Goal: Task Accomplishment & Management: Manage account settings

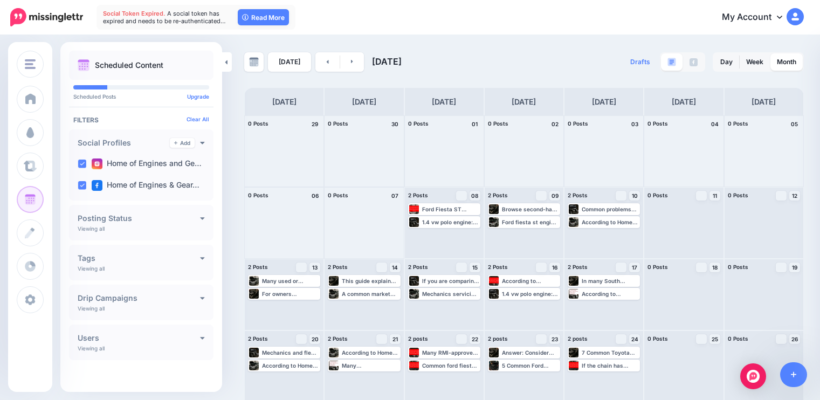
scroll to position [73, 0]
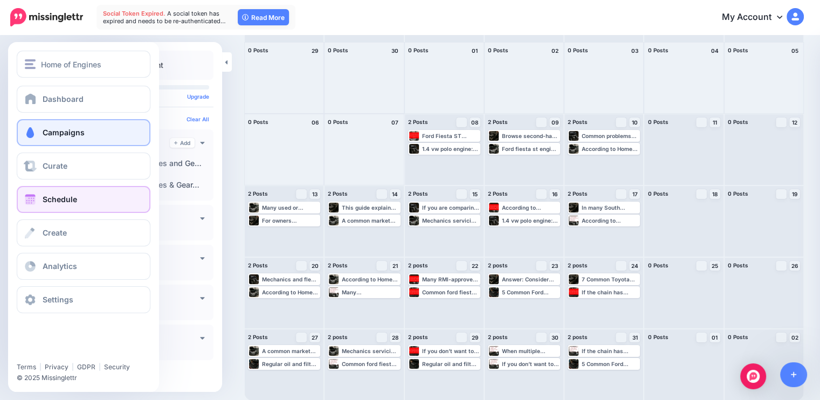
click at [67, 133] on span "Campaigns" at bounding box center [64, 132] width 42 height 9
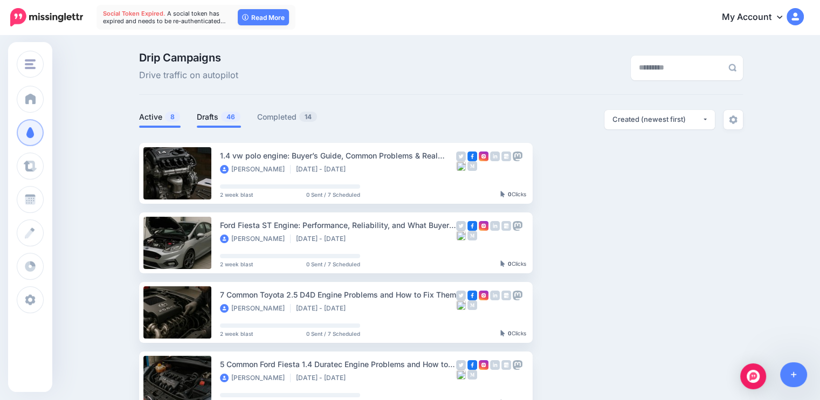
click at [218, 112] on link "Drafts 46" at bounding box center [219, 117] width 44 height 13
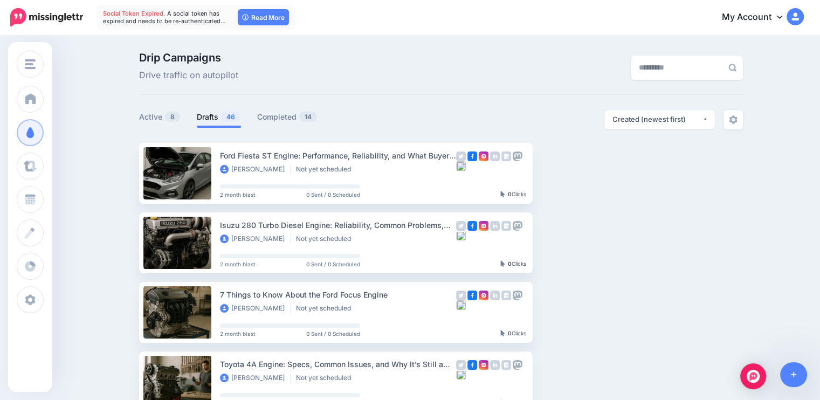
click at [202, 116] on link "Drafts 46" at bounding box center [219, 117] width 44 height 13
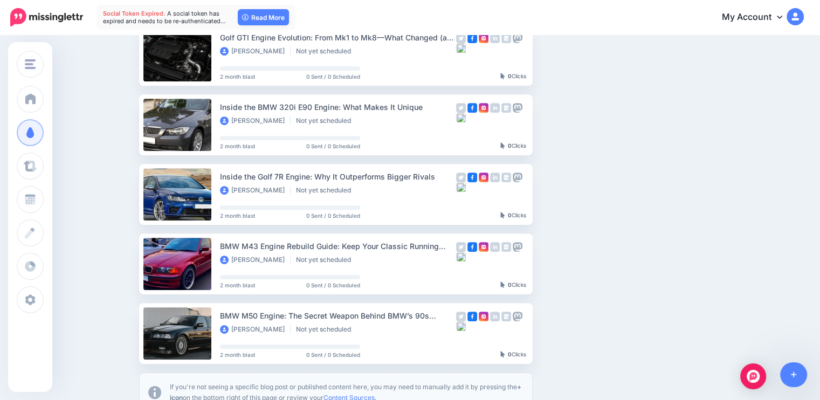
scroll to position [471, 0]
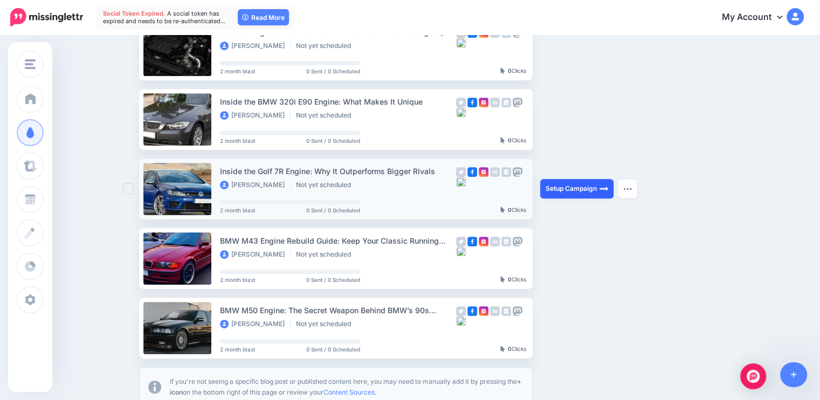
click at [572, 188] on link "Setup Campaign" at bounding box center [576, 188] width 73 height 19
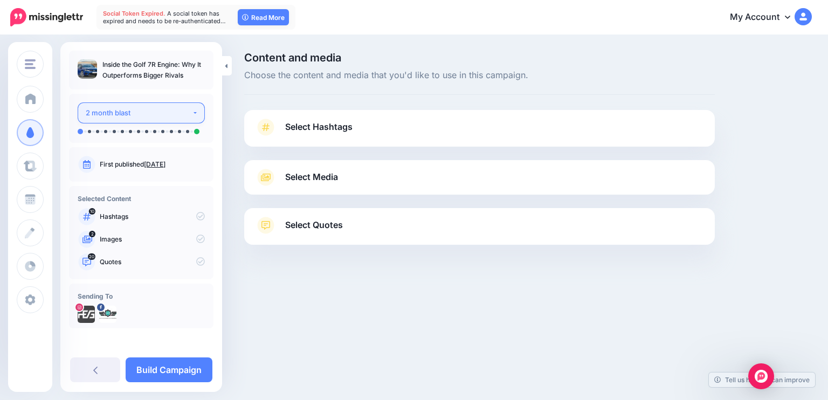
click at [159, 109] on div "2 month blast" at bounding box center [139, 113] width 106 height 12
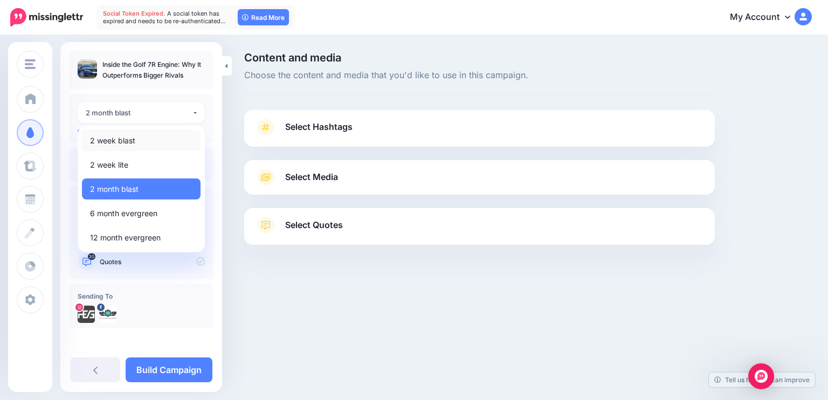
click at [149, 144] on link "2 week blast" at bounding box center [141, 140] width 119 height 21
select select "******"
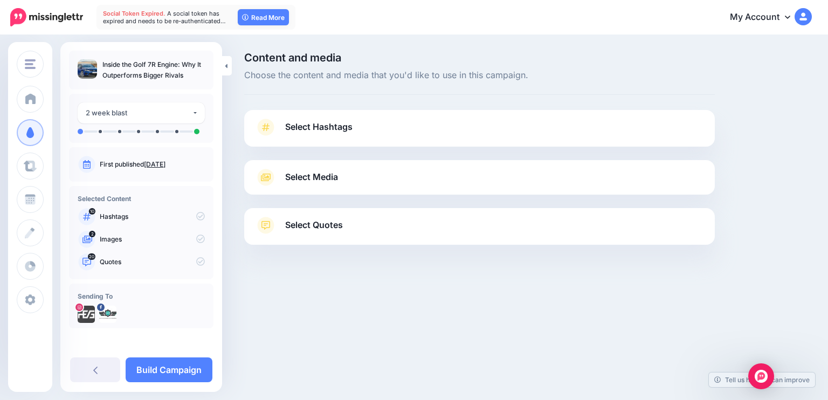
click at [345, 124] on span "Select Hashtags" at bounding box center [318, 127] width 67 height 15
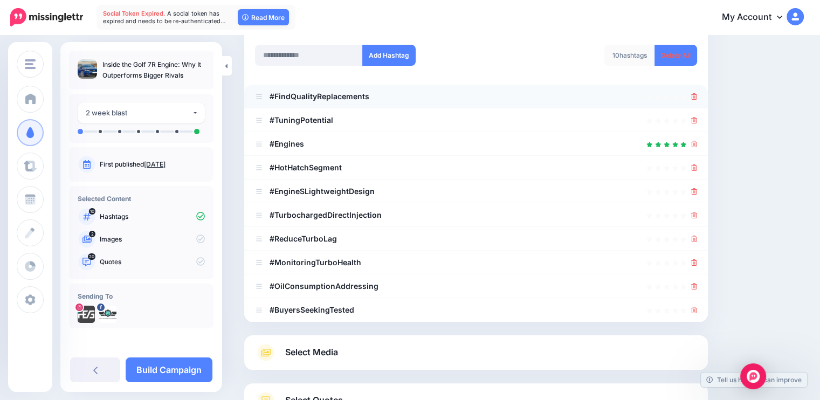
scroll to position [160, 0]
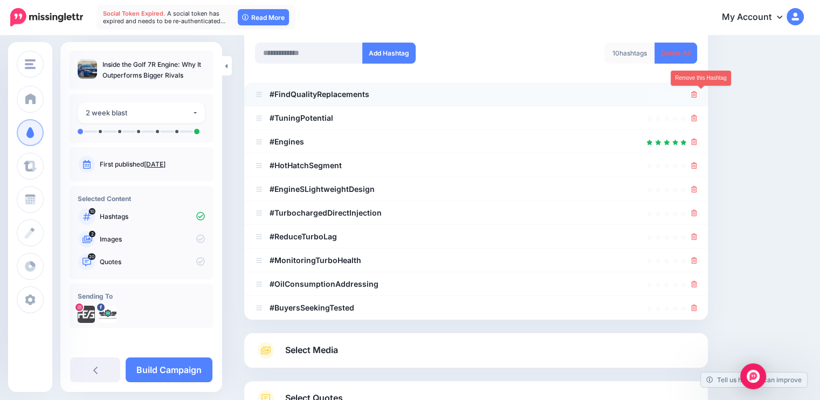
click at [697, 95] on icon at bounding box center [694, 94] width 6 height 6
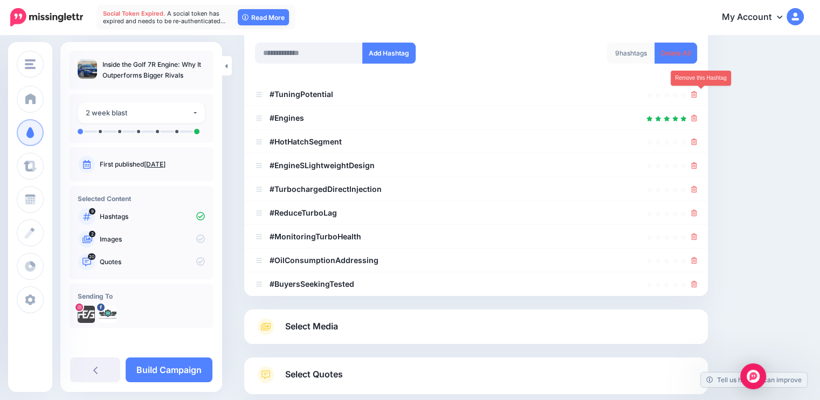
click at [697, 95] on icon at bounding box center [694, 94] width 6 height 6
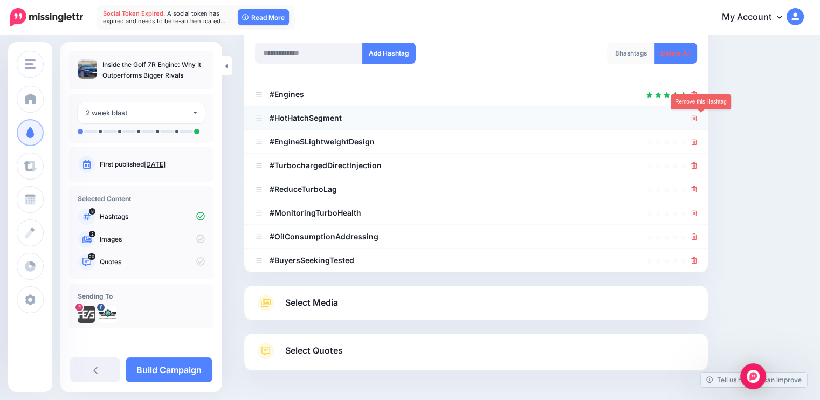
click at [697, 118] on icon at bounding box center [694, 118] width 6 height 6
click at [697, 118] on link at bounding box center [691, 117] width 12 height 9
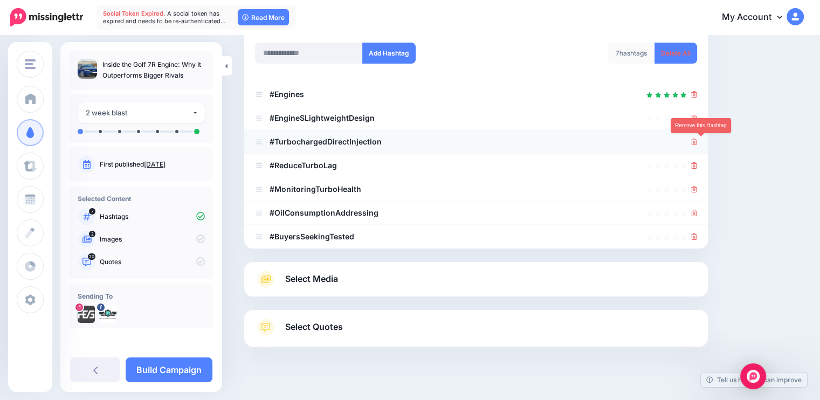
click at [697, 142] on icon at bounding box center [694, 142] width 6 height 6
click at [697, 168] on icon at bounding box center [694, 165] width 6 height 6
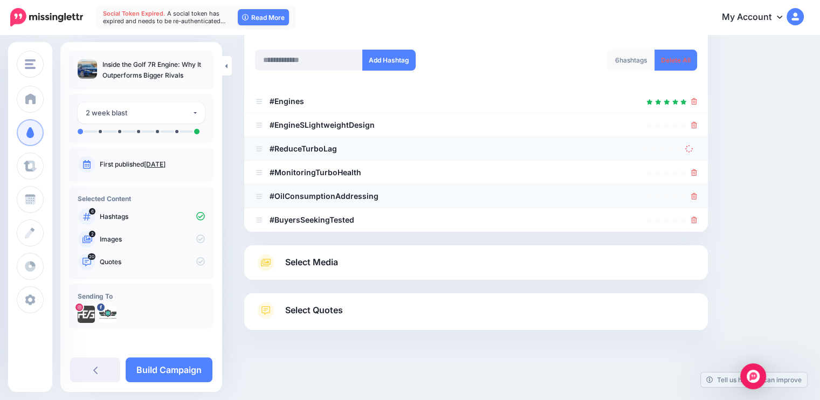
scroll to position [152, 0]
click at [697, 190] on div at bounding box center [694, 196] width 6 height 13
click at [697, 197] on icon at bounding box center [694, 197] width 6 height 6
click at [697, 222] on icon at bounding box center [694, 220] width 6 height 6
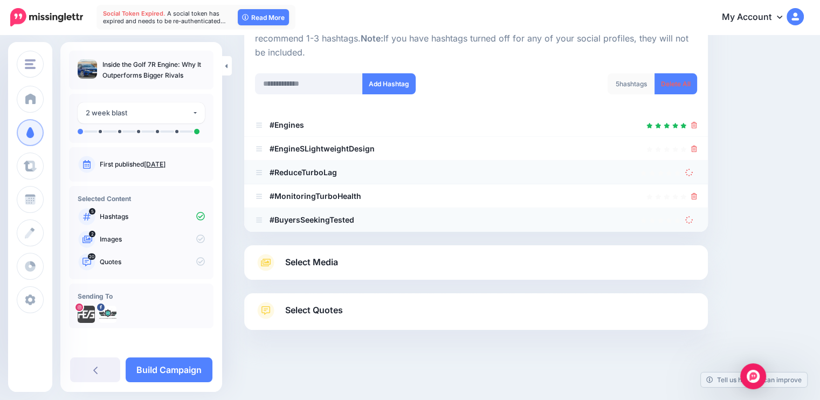
scroll to position [128, 0]
click at [700, 204] on li "#MonitoringTurboHealth" at bounding box center [476, 197] width 464 height 24
click at [697, 192] on link at bounding box center [694, 196] width 6 height 9
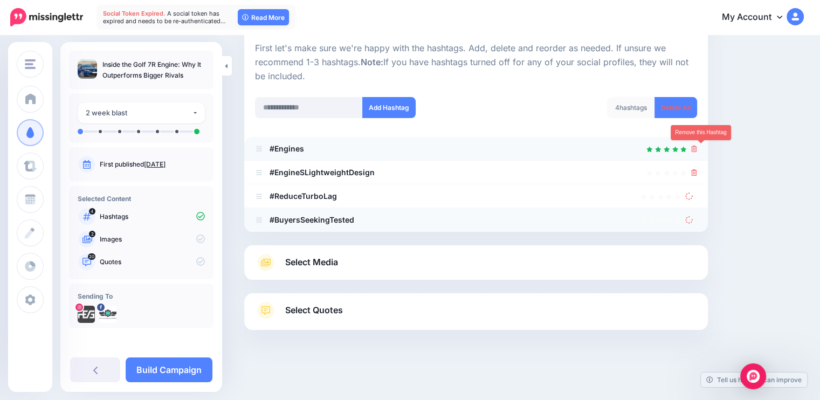
scroll to position [105, 0]
click at [697, 172] on icon at bounding box center [694, 173] width 6 height 6
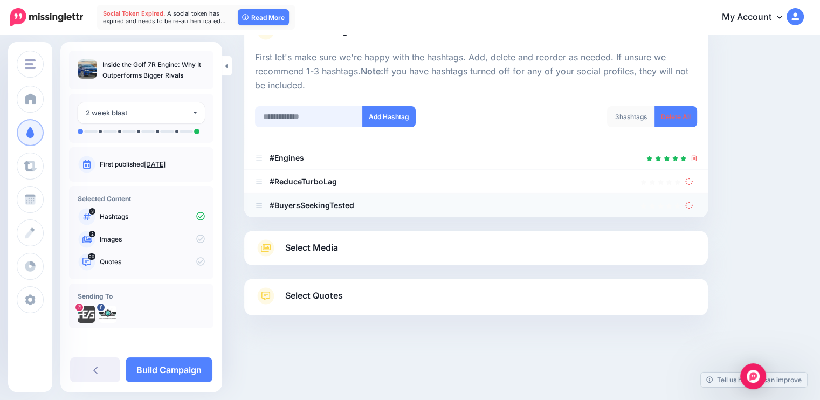
click at [307, 119] on input "text" at bounding box center [309, 116] width 108 height 21
type input "******"
click at [388, 119] on button "Add Hashtag" at bounding box center [388, 116] width 53 height 21
click at [324, 117] on input "text" at bounding box center [309, 116] width 108 height 21
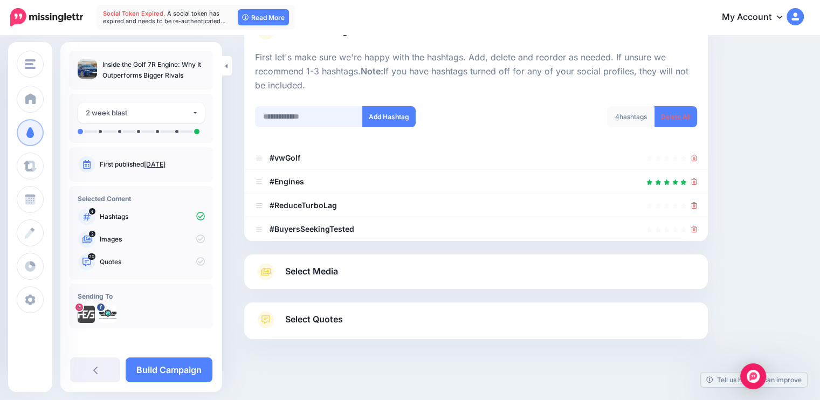
scroll to position [120, 0]
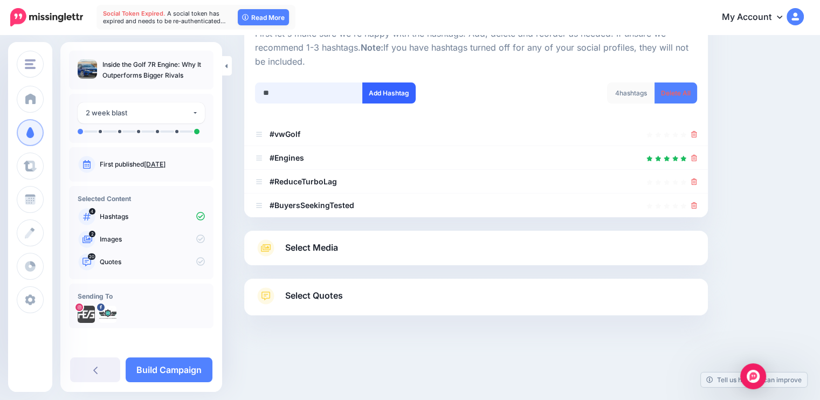
type input "**"
click at [382, 87] on button "Add Hashtag" at bounding box center [388, 93] width 53 height 21
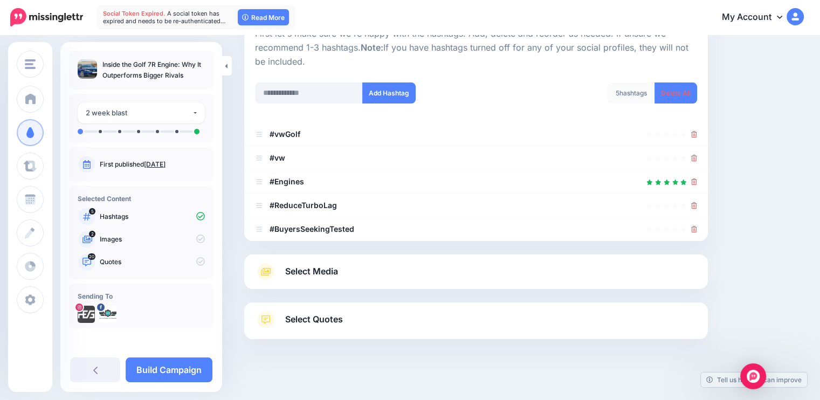
scroll to position [143, 0]
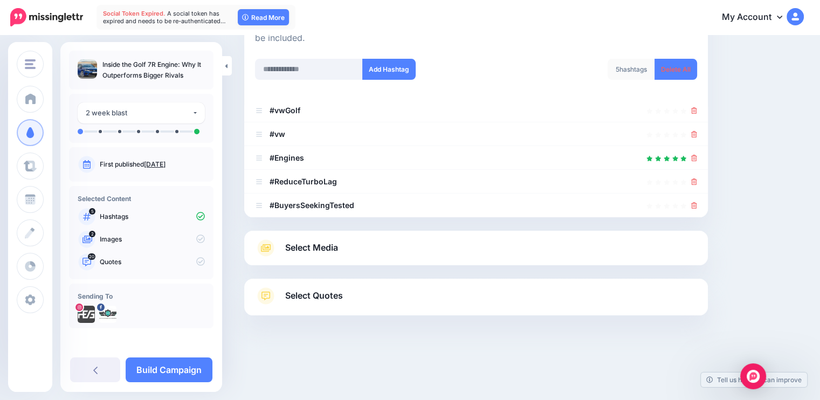
click at [306, 94] on div at bounding box center [476, 95] width 442 height 5
click at [300, 74] on input "text" at bounding box center [309, 69] width 108 height 21
type input "**********"
click at [394, 75] on button "Add Hashtag" at bounding box center [388, 69] width 53 height 21
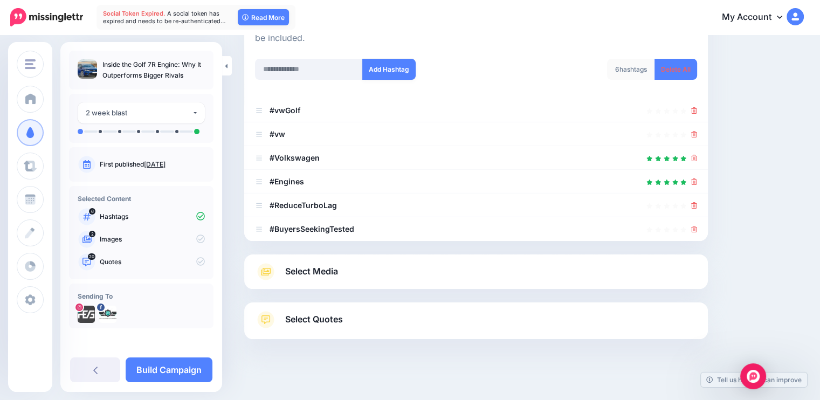
scroll to position [167, 0]
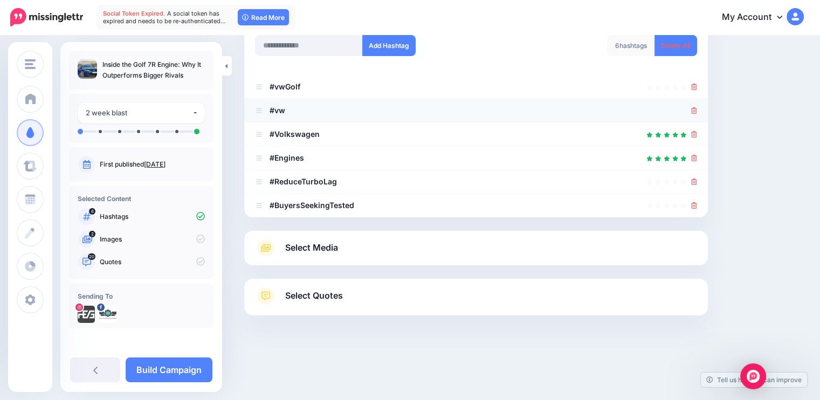
click at [697, 111] on icon at bounding box center [694, 110] width 6 height 6
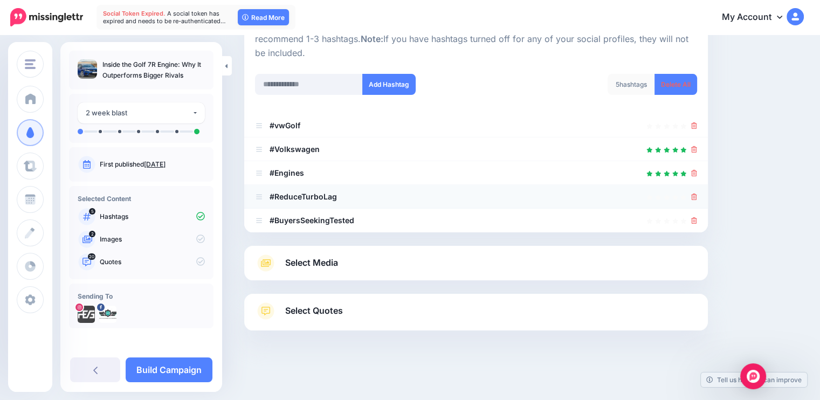
click at [697, 197] on icon at bounding box center [694, 197] width 6 height 6
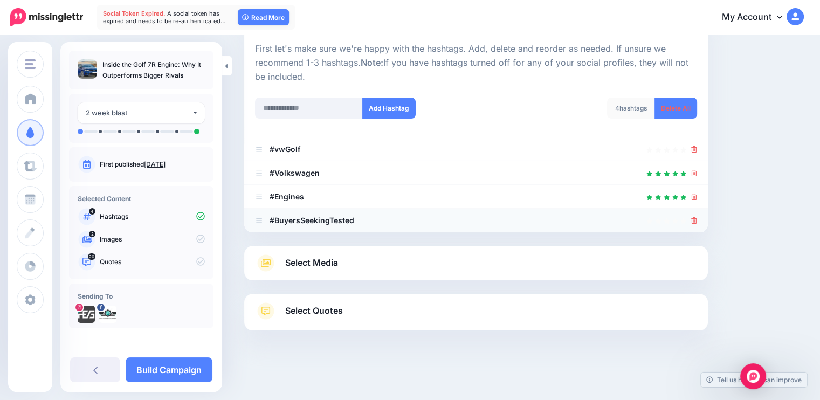
click at [697, 218] on icon at bounding box center [694, 220] width 6 height 6
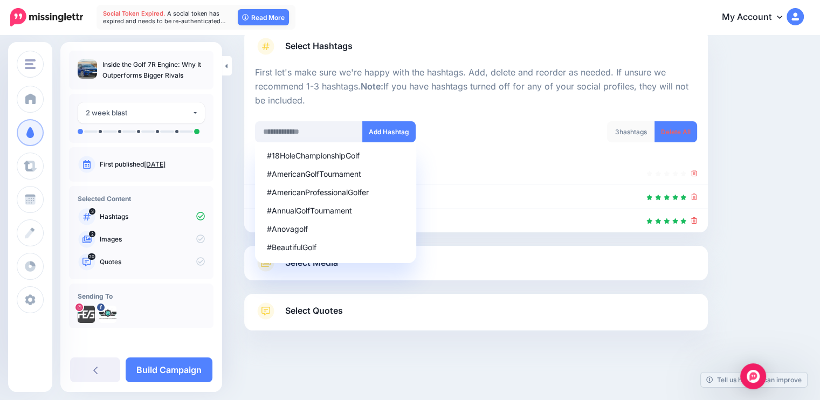
click at [349, 255] on li "#BeautifulGolf" at bounding box center [335, 247] width 150 height 16
click at [416, 266] on link "Select Media" at bounding box center [476, 263] width 442 height 17
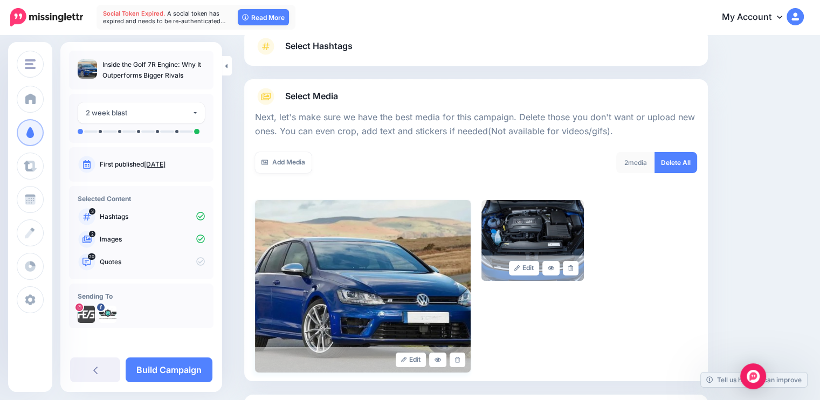
scroll to position [181, 0]
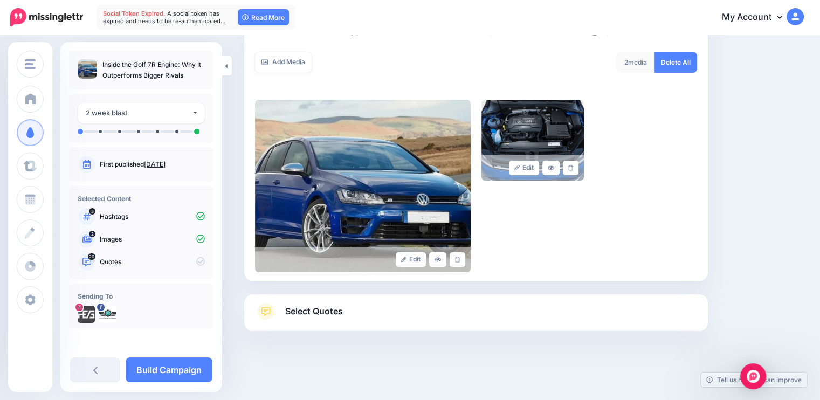
click at [339, 317] on span "Select Quotes" at bounding box center [314, 311] width 58 height 15
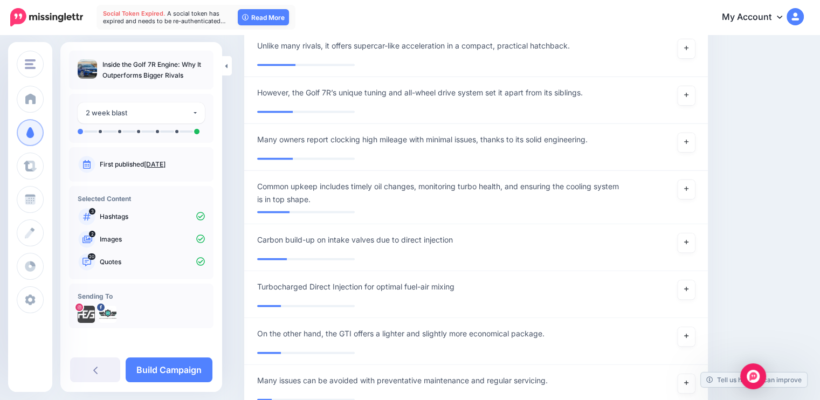
scroll to position [2610, 0]
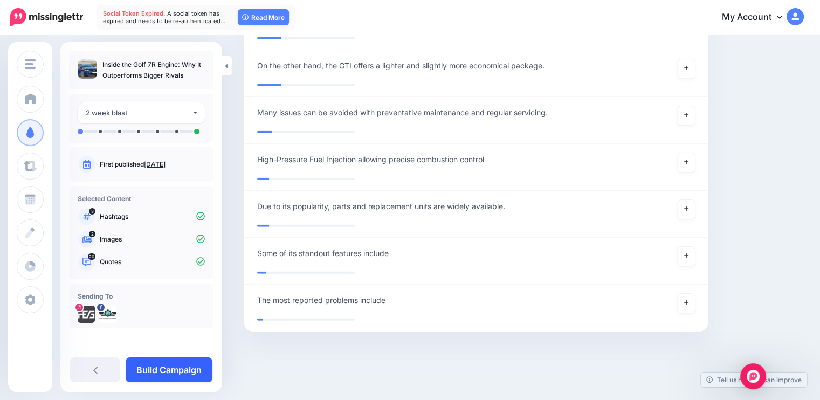
click at [161, 369] on link "Build Campaign" at bounding box center [169, 370] width 87 height 25
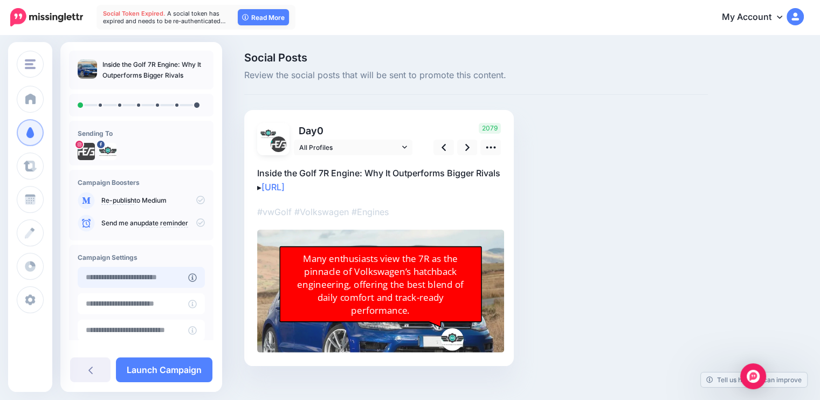
type input "**********"
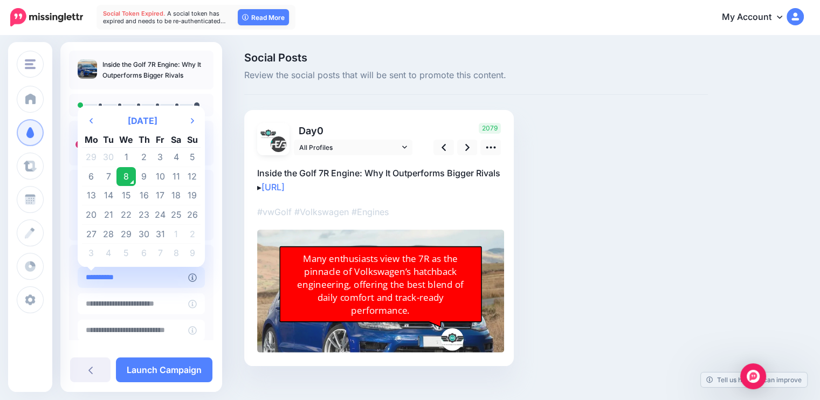
click at [160, 274] on input "**********" at bounding box center [133, 277] width 111 height 21
click at [127, 177] on td "8" at bounding box center [125, 176] width 19 height 19
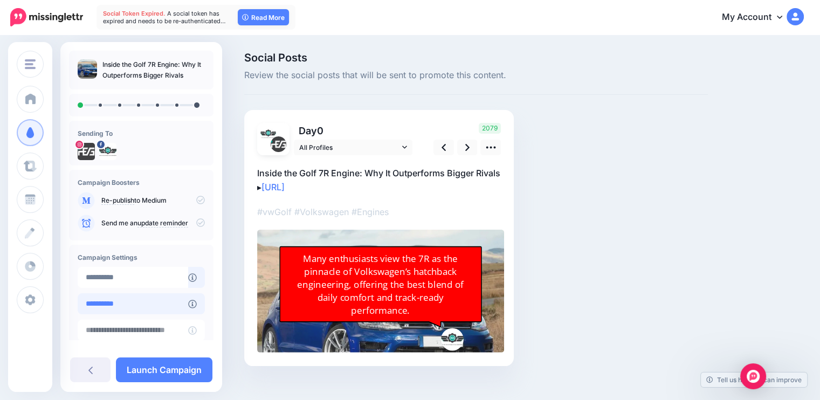
click at [136, 308] on input "**********" at bounding box center [133, 303] width 111 height 21
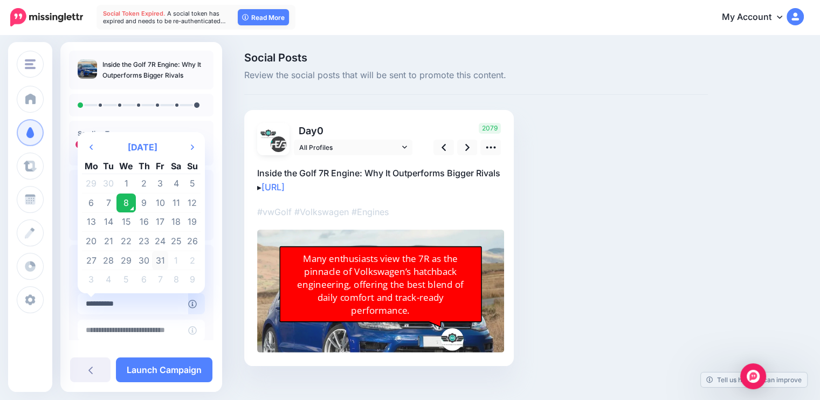
click at [155, 258] on td "31" at bounding box center [160, 260] width 16 height 19
type input "**********"
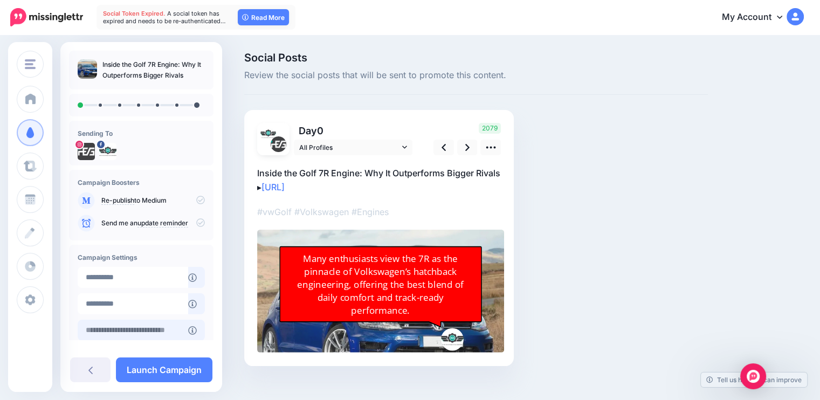
scroll to position [60, 0]
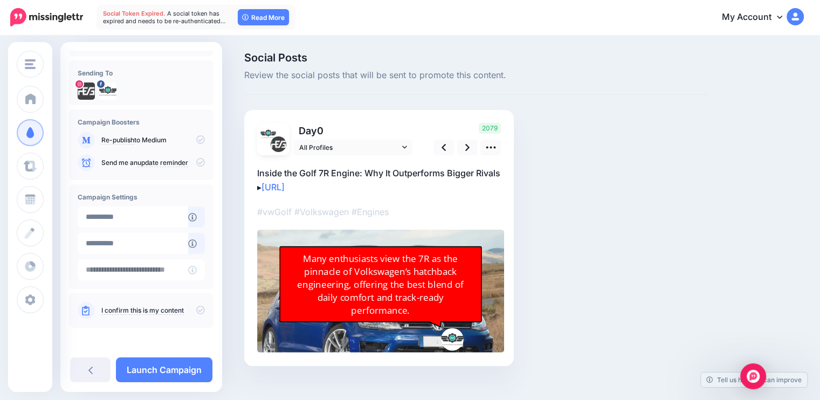
click at [189, 312] on p "I confirm this is my content" at bounding box center [153, 311] width 104 height 10
click at [196, 311] on icon at bounding box center [200, 310] width 9 height 9
click at [175, 368] on link "Launch Campaign" at bounding box center [164, 370] width 97 height 25
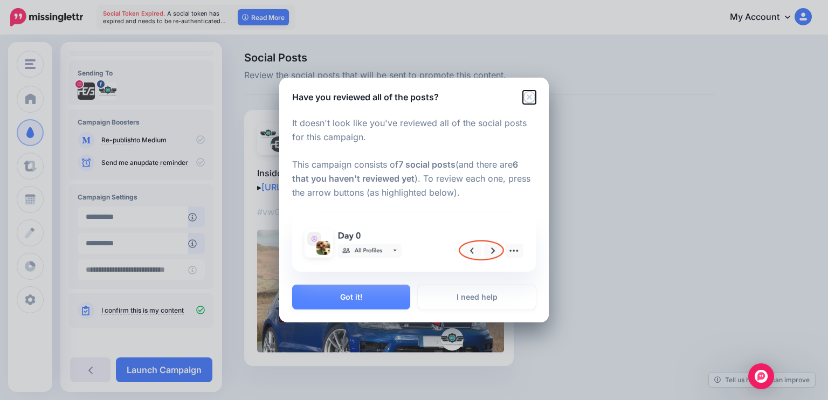
click at [529, 94] on icon "Close" at bounding box center [529, 97] width 13 height 13
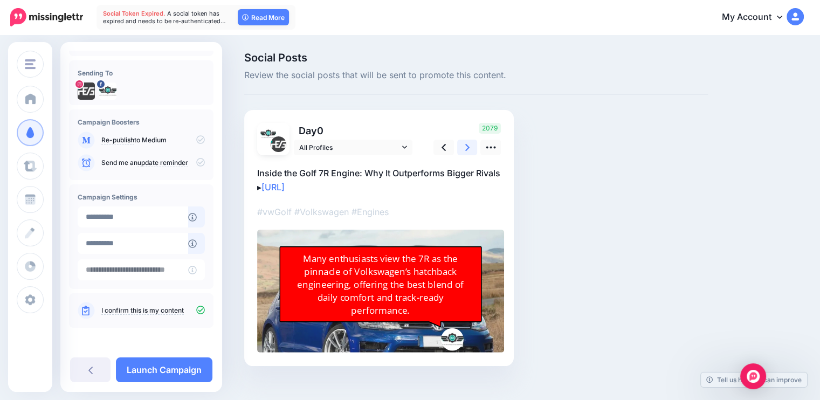
click at [472, 147] on link at bounding box center [467, 148] width 20 height 16
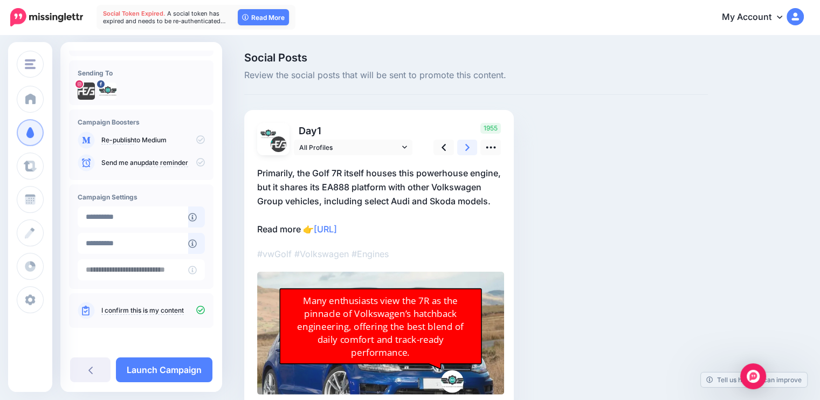
click at [472, 147] on link at bounding box center [467, 148] width 20 height 16
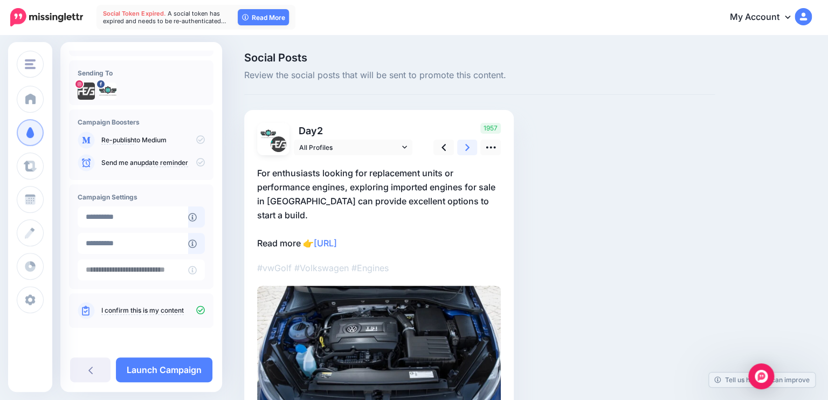
click at [472, 147] on link at bounding box center [467, 148] width 20 height 16
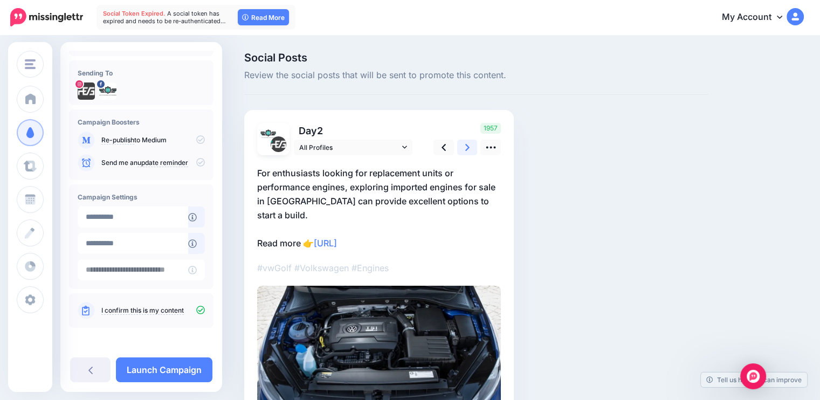
click at [472, 147] on link at bounding box center [467, 148] width 20 height 16
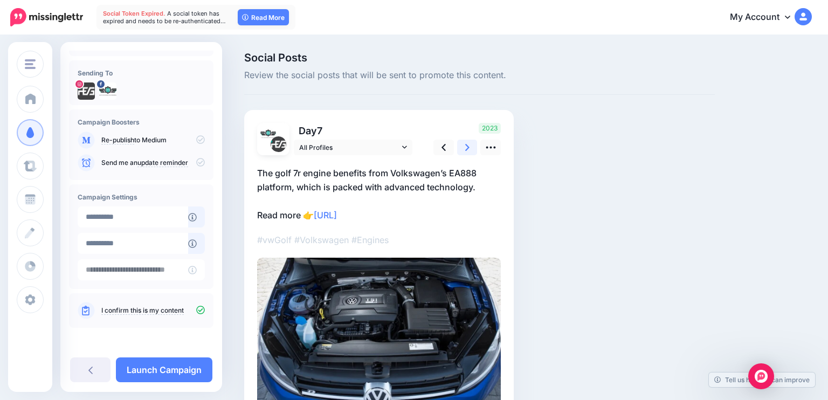
click at [472, 147] on link at bounding box center [467, 148] width 20 height 16
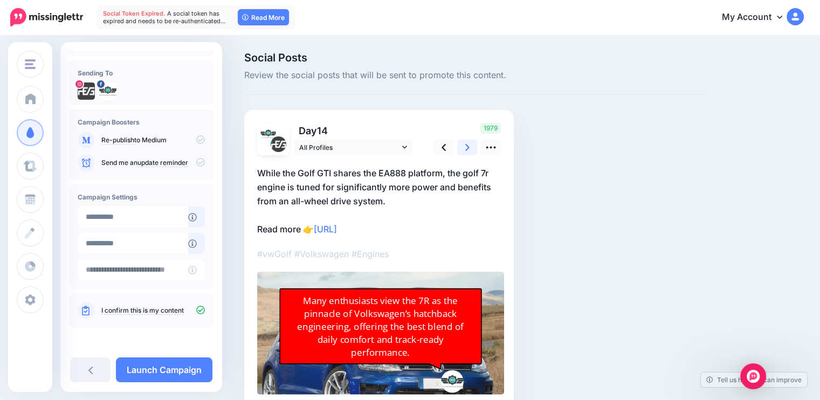
click at [472, 147] on link at bounding box center [467, 148] width 20 height 16
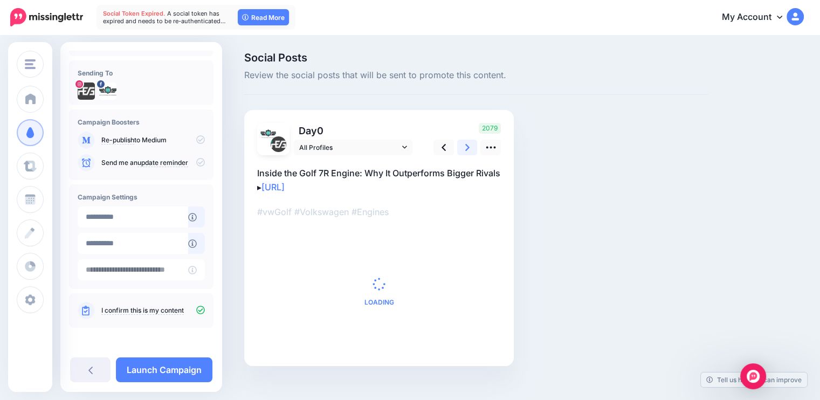
click at [472, 147] on link at bounding box center [467, 148] width 20 height 16
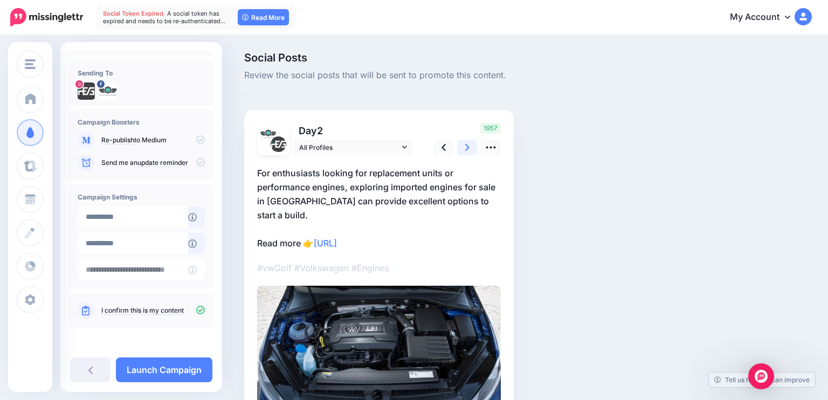
click at [472, 147] on link at bounding box center [467, 148] width 20 height 16
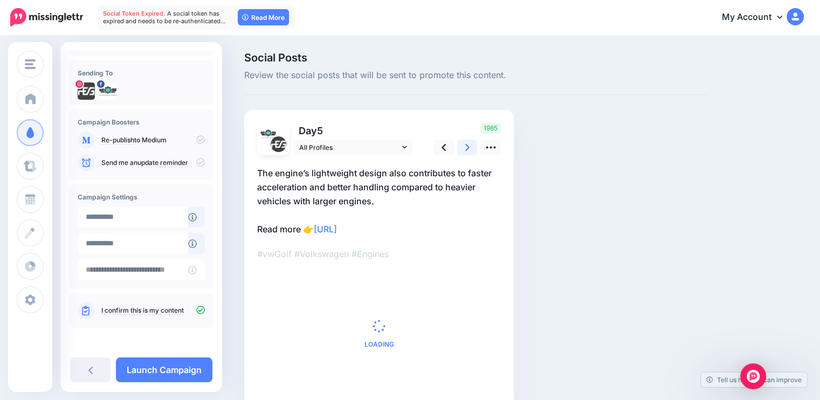
click at [472, 147] on link at bounding box center [467, 148] width 20 height 16
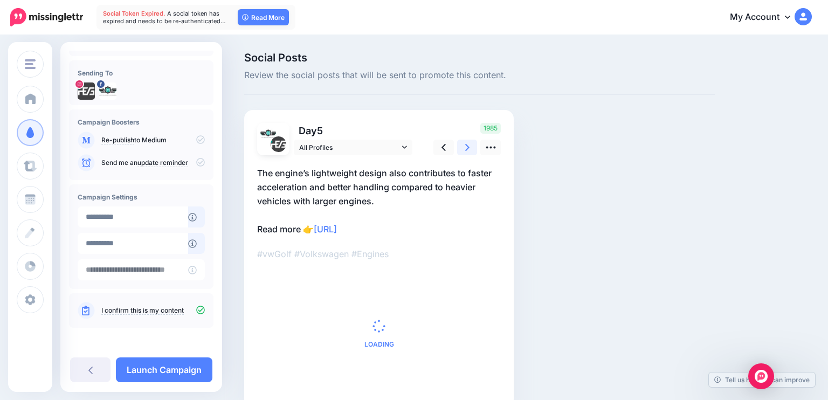
click at [472, 147] on link at bounding box center [467, 148] width 20 height 16
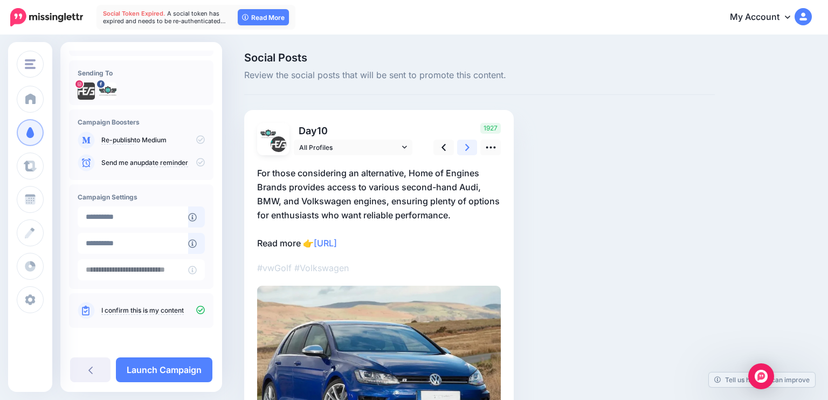
click at [472, 147] on link at bounding box center [467, 148] width 20 height 16
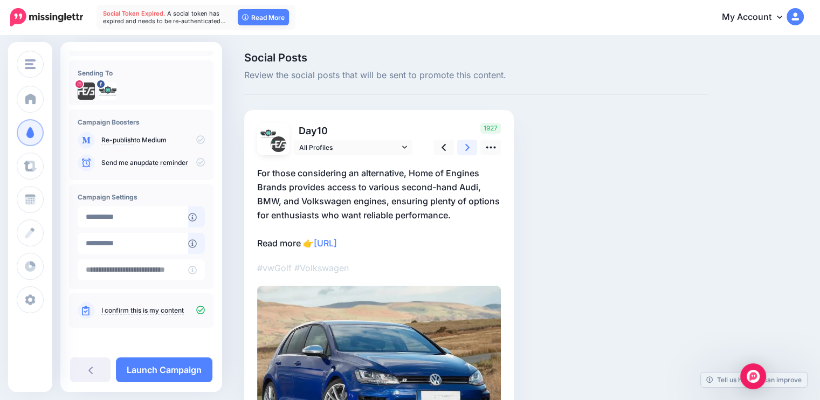
click at [472, 147] on link at bounding box center [467, 148] width 20 height 16
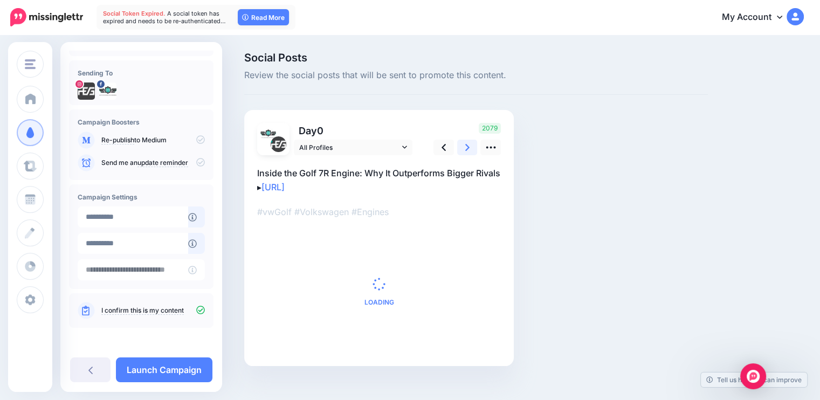
click at [472, 147] on link at bounding box center [467, 148] width 20 height 16
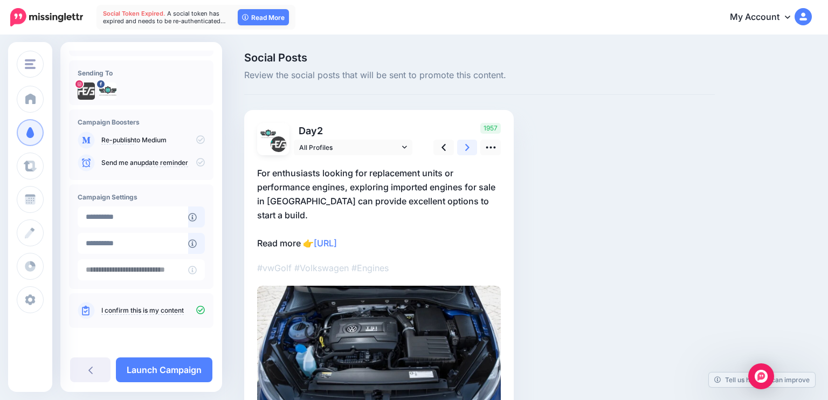
click at [472, 147] on link at bounding box center [467, 148] width 20 height 16
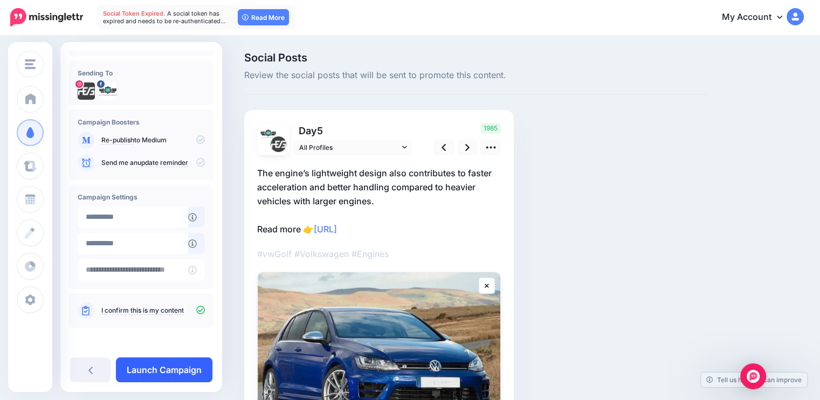
click at [167, 373] on link "Launch Campaign" at bounding box center [164, 370] width 97 height 25
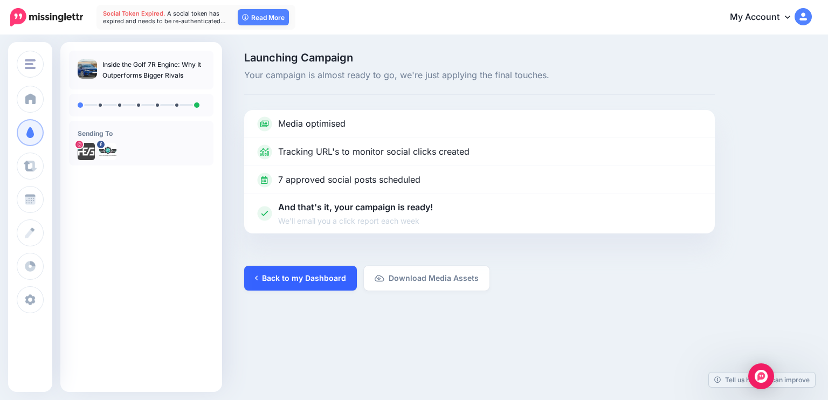
click at [306, 276] on link "Back to my Dashboard" at bounding box center [300, 278] width 113 height 25
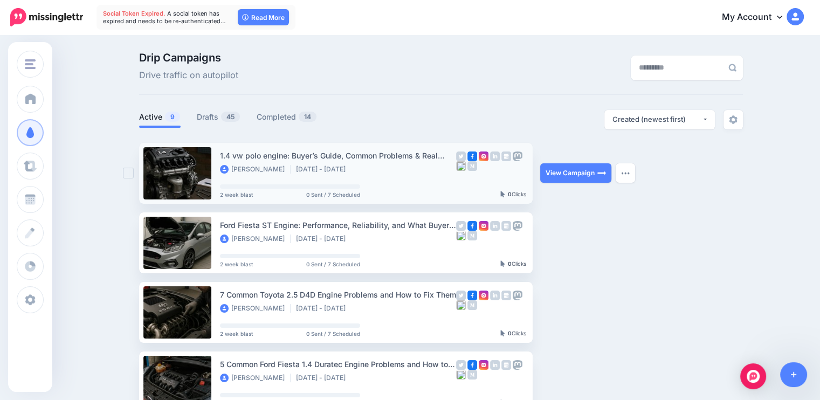
drag, startPoint x: 369, startPoint y: 192, endPoint x: 238, endPoint y: 161, distance: 134.6
click at [238, 161] on div "1.4 vw polo engine: Buyer’s Guide, Common Problems & Real Running Costs [PERSON…" at bounding box center [338, 173] width 236 height 48
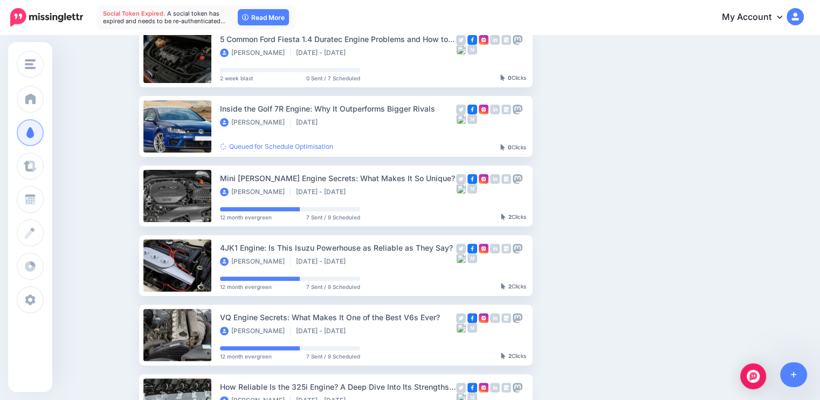
scroll to position [327, 0]
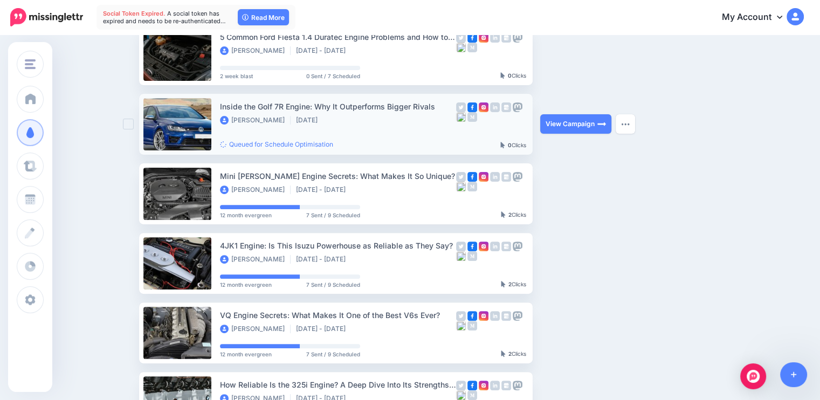
click at [337, 125] on div "[PERSON_NAME] [DATE]" at bounding box center [338, 121] width 236 height 10
click at [294, 146] on link "Queued for Schedule Optimisation" at bounding box center [276, 144] width 113 height 8
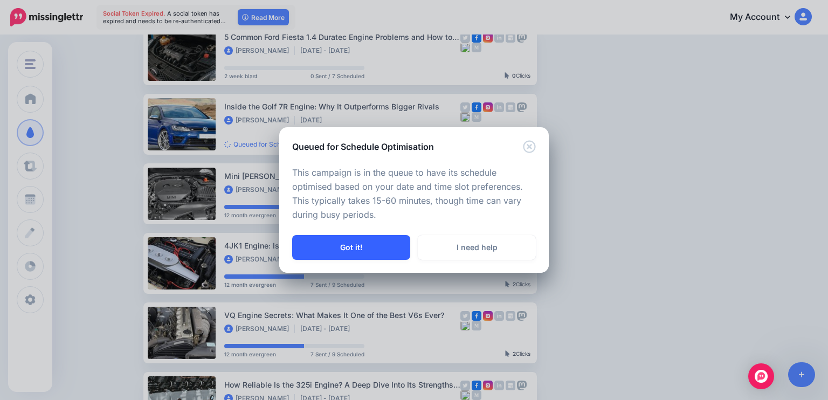
click at [378, 252] on button "Got it!" at bounding box center [351, 247] width 118 height 25
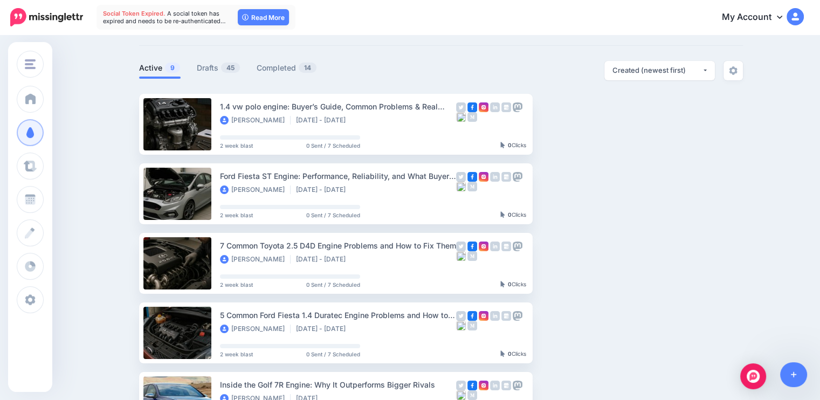
scroll to position [45, 0]
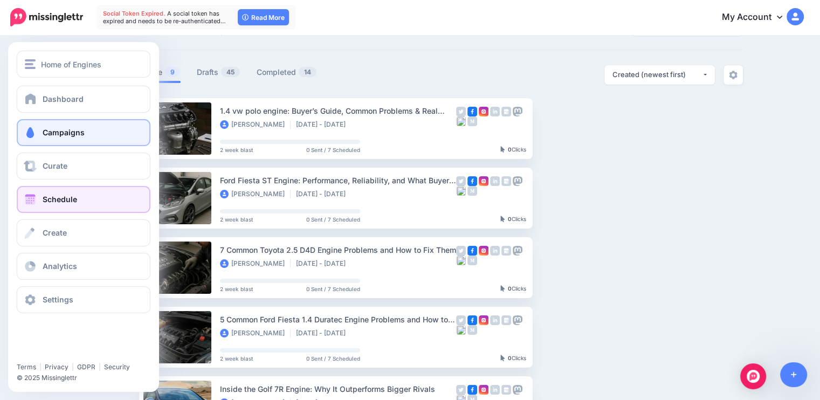
click at [30, 199] on span at bounding box center [30, 199] width 14 height 11
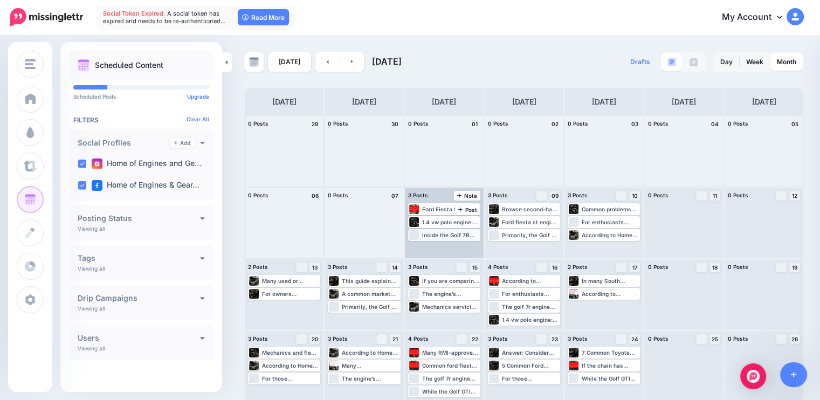
scroll to position [73, 0]
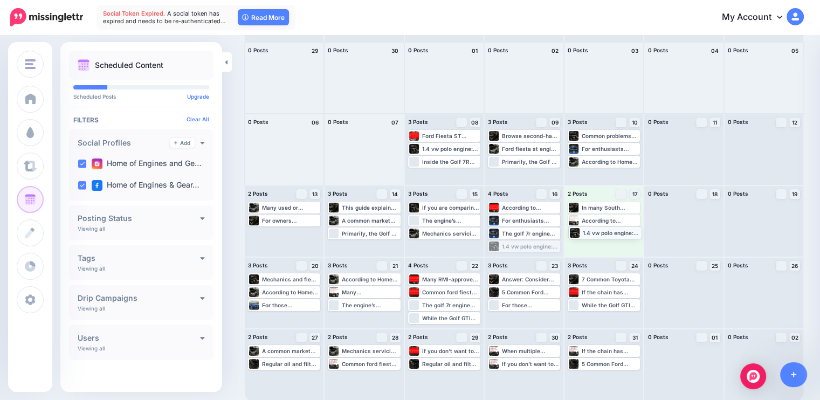
drag, startPoint x: 533, startPoint y: 246, endPoint x: 611, endPoint y: 232, distance: 78.4
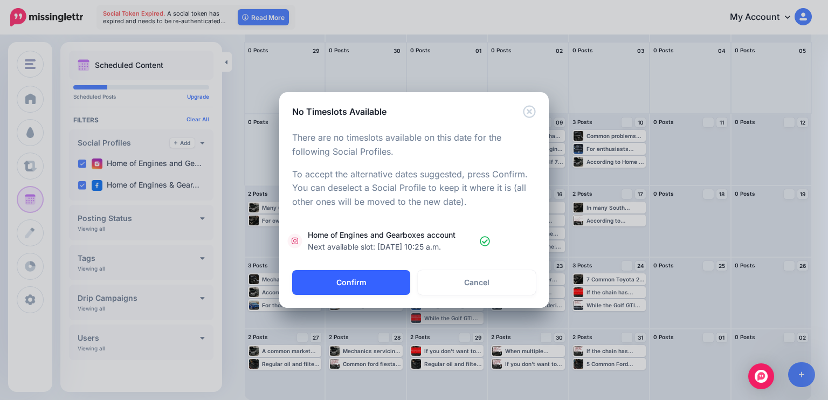
click at [352, 284] on button "Confirm" at bounding box center [351, 282] width 118 height 25
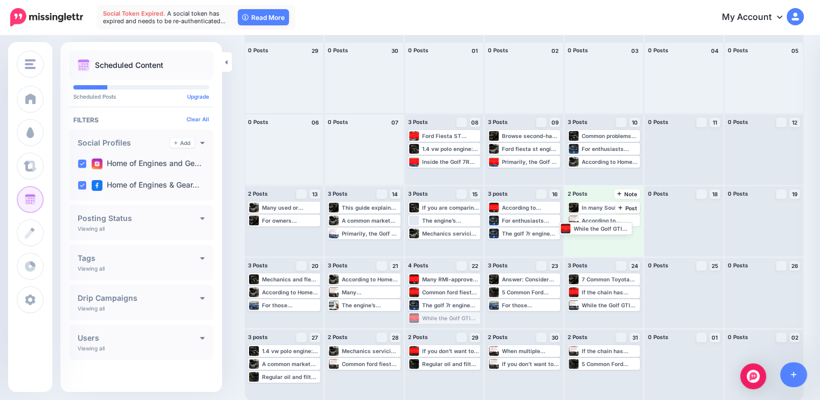
drag, startPoint x: 462, startPoint y: 317, endPoint x: 612, endPoint y: 227, distance: 175.4
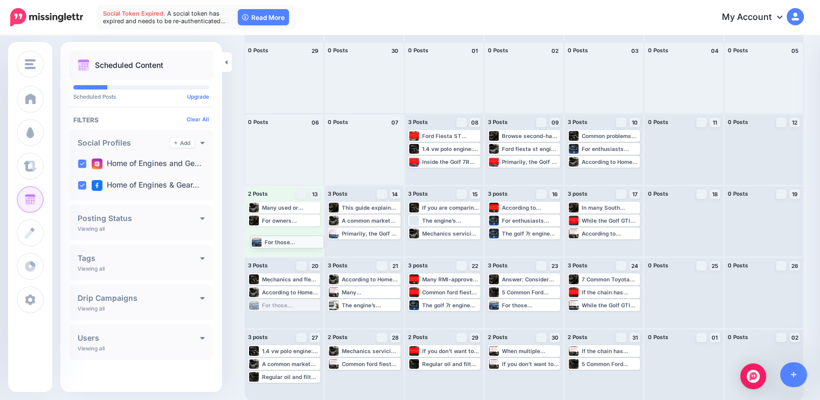
drag, startPoint x: 287, startPoint y: 306, endPoint x: 289, endPoint y: 242, distance: 64.2
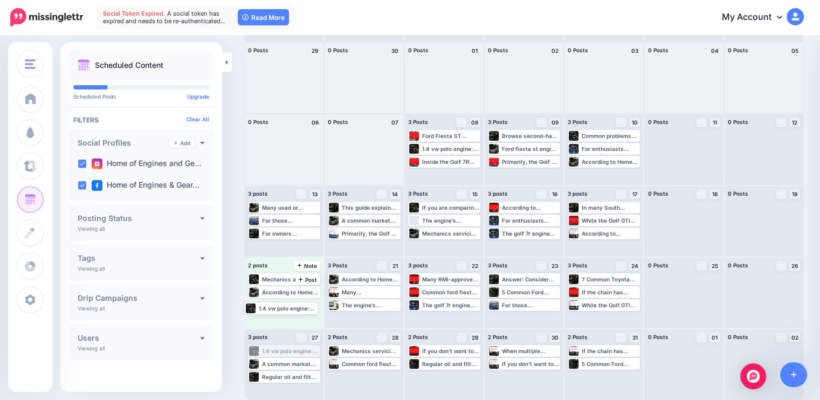
drag, startPoint x: 286, startPoint y: 351, endPoint x: 282, endPoint y: 308, distance: 43.3
drag, startPoint x: 301, startPoint y: 375, endPoint x: 297, endPoint y: 305, distance: 70.2
drag, startPoint x: 277, startPoint y: 351, endPoint x: 277, endPoint y: 312, distance: 38.8
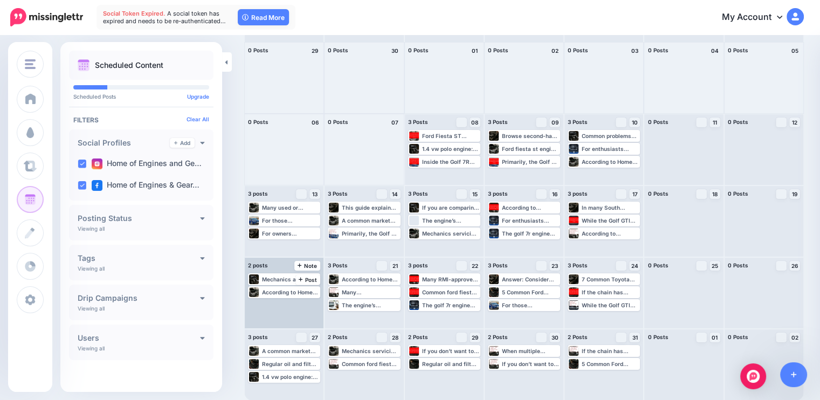
click at [293, 311] on div "Mechanics and fleet owners in [GEOGRAPHIC_DATA] often prefer sourcing second-ha…" at bounding box center [284, 293] width 79 height 71
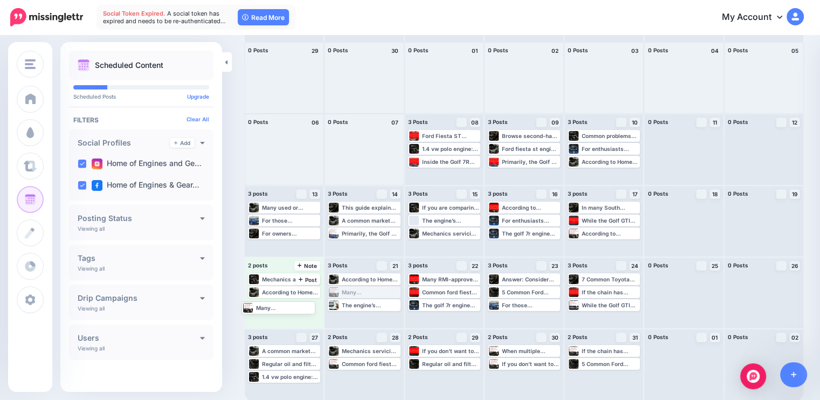
drag, startPoint x: 372, startPoint y: 290, endPoint x: 285, endPoint y: 306, distance: 88.8
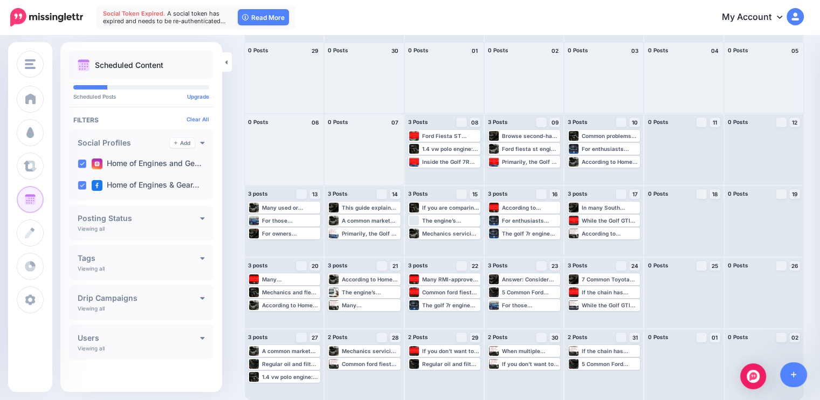
scroll to position [0, 0]
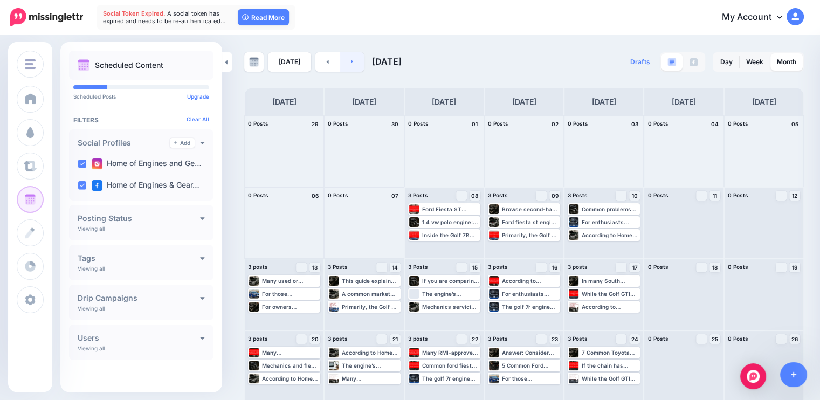
click at [346, 58] on link at bounding box center [352, 61] width 24 height 19
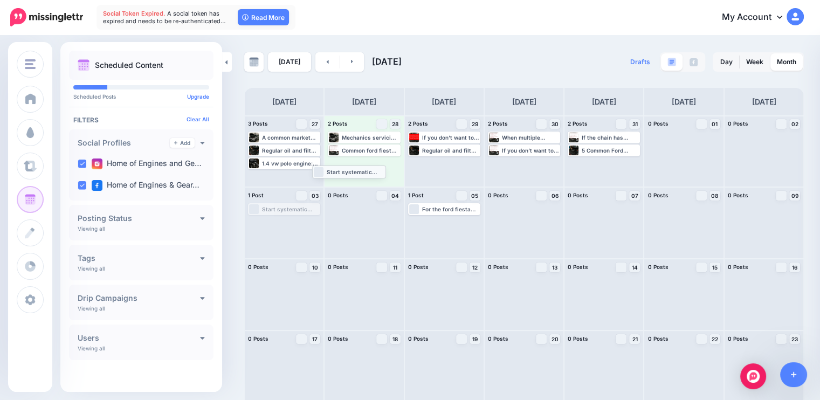
drag, startPoint x: 296, startPoint y: 211, endPoint x: 365, endPoint y: 171, distance: 79.7
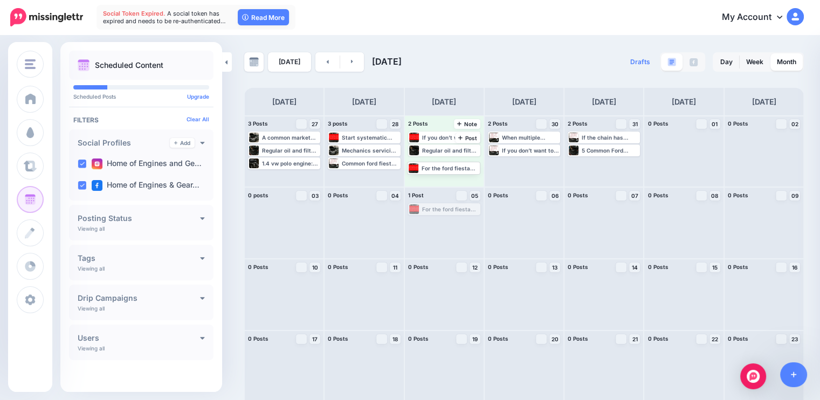
drag, startPoint x: 447, startPoint y: 211, endPoint x: 443, endPoint y: 168, distance: 43.3
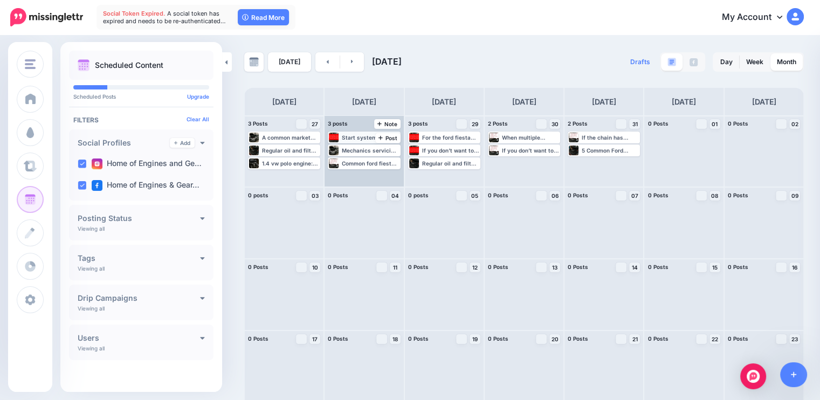
click at [348, 139] on div "Start systematic checks: read the fault codes with an OBD‑II scanner, inspect s…" at bounding box center [370, 137] width 57 height 6
click at [372, 149] on link "Manage Dates" at bounding box center [376, 151] width 14 height 10
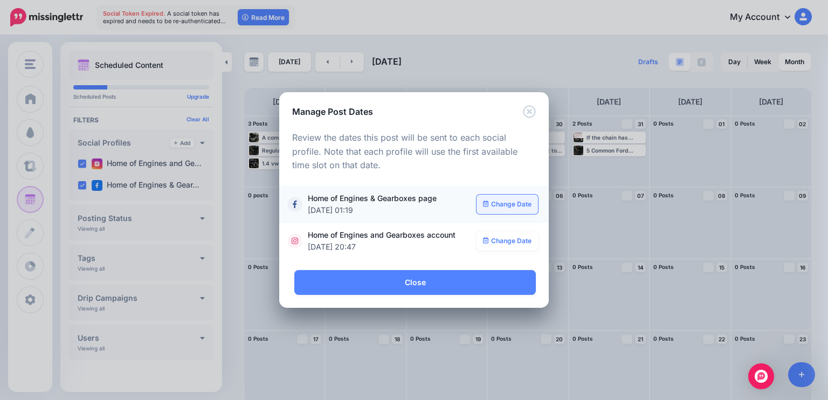
click at [511, 205] on link "Change Date" at bounding box center [508, 204] width 62 height 19
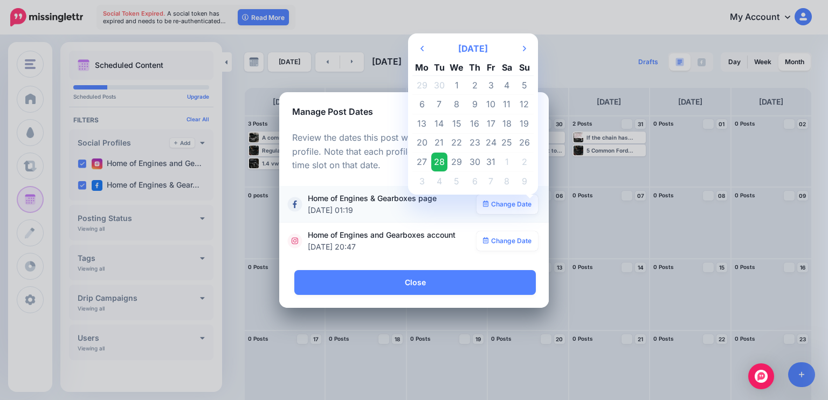
click at [439, 162] on td "28" at bounding box center [439, 162] width 16 height 19
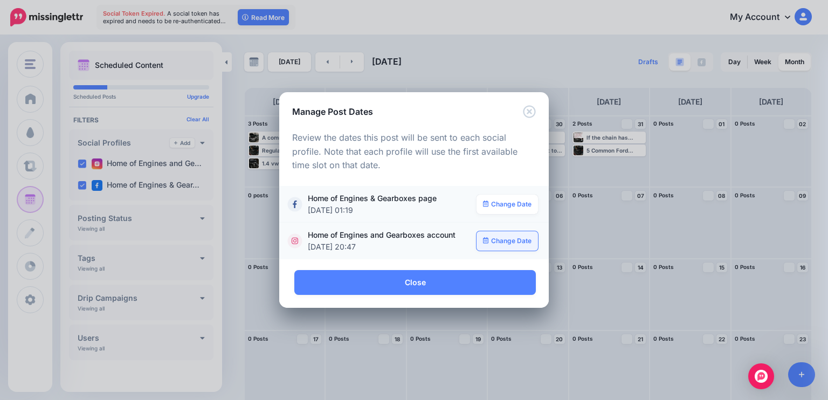
click at [511, 242] on link "Change Date" at bounding box center [508, 240] width 62 height 19
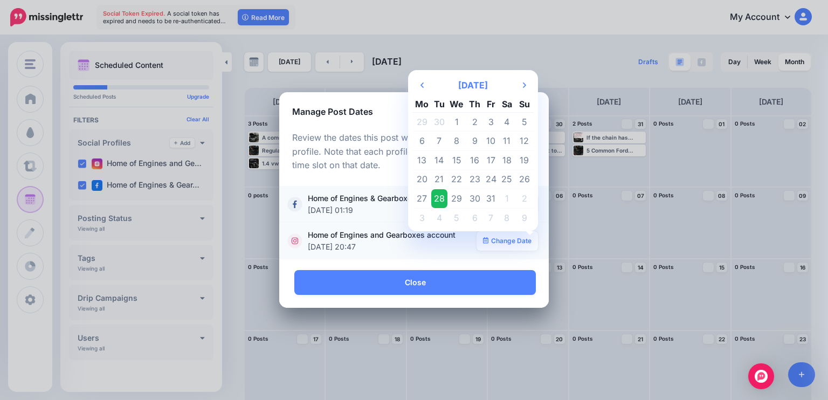
click at [442, 200] on td "28" at bounding box center [439, 198] width 16 height 19
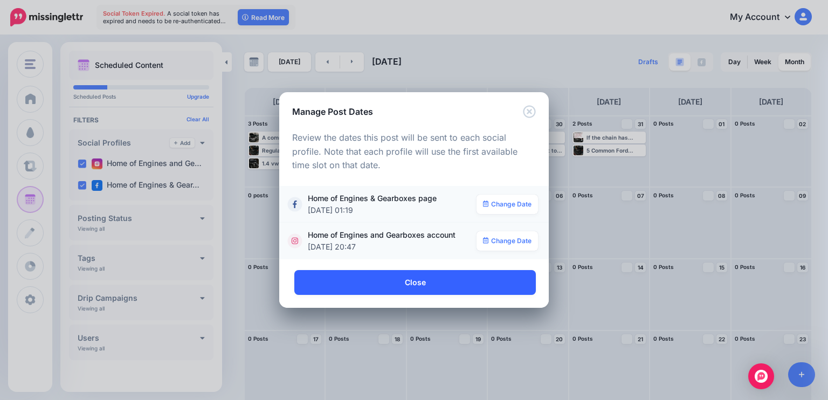
click at [449, 280] on link "Close" at bounding box center [415, 282] width 242 height 25
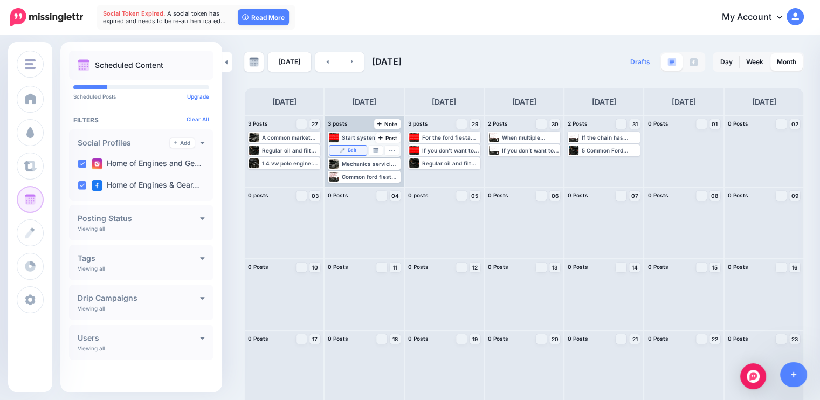
click at [355, 149] on span "Edit" at bounding box center [352, 150] width 9 height 5
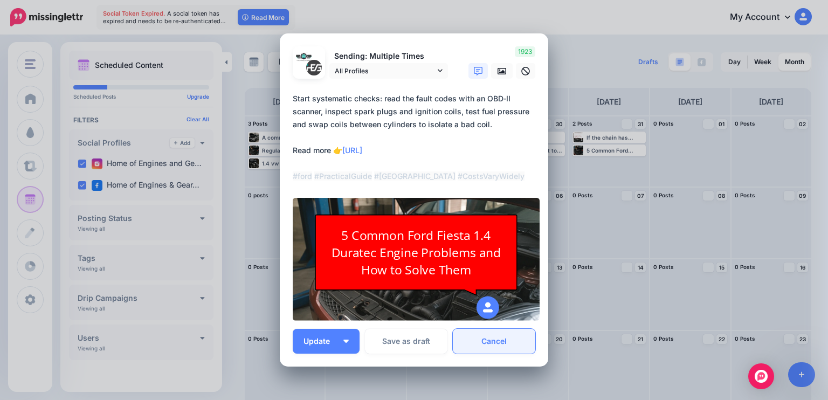
click at [496, 340] on link "Cancel" at bounding box center [494, 341] width 83 height 25
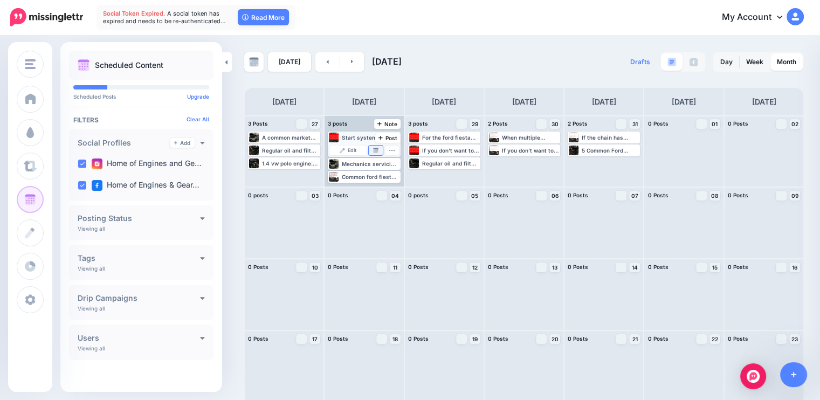
click at [372, 148] on link "Manage Dates" at bounding box center [376, 151] width 14 height 10
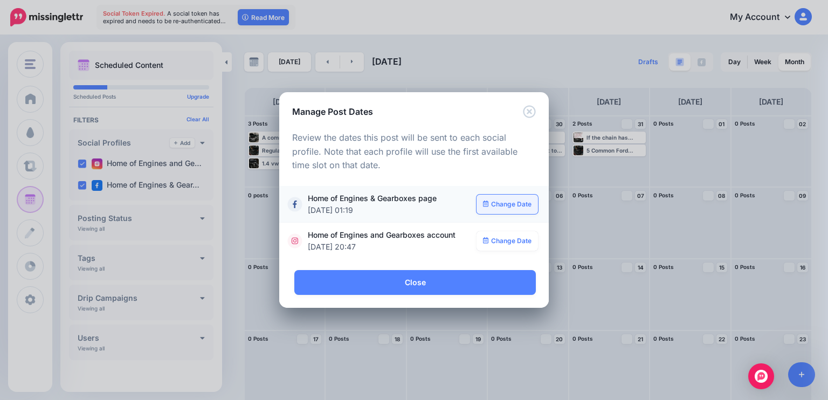
click at [495, 209] on link "Change Date" at bounding box center [508, 204] width 62 height 19
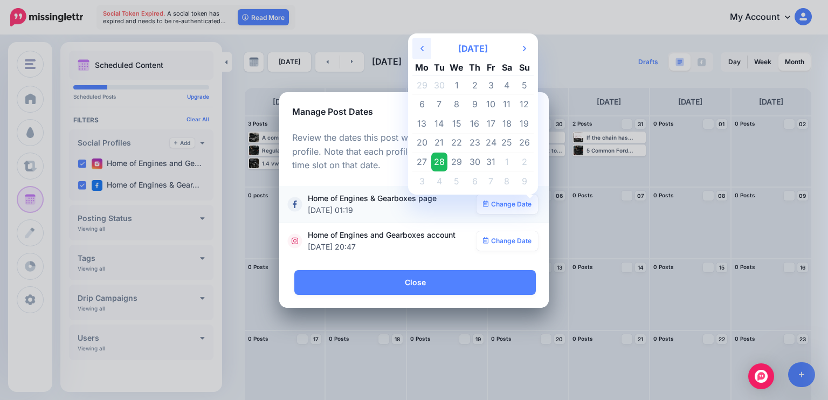
click at [414, 44] on th "Previous Month" at bounding box center [422, 49] width 19 height 22
click at [523, 47] on icon at bounding box center [524, 48] width 3 height 5
click at [438, 124] on td "14" at bounding box center [439, 123] width 16 height 19
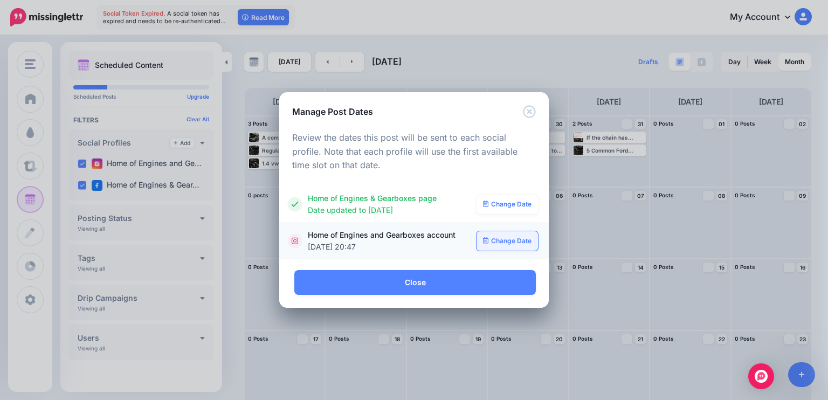
click at [504, 238] on link "Change Date" at bounding box center [508, 240] width 62 height 19
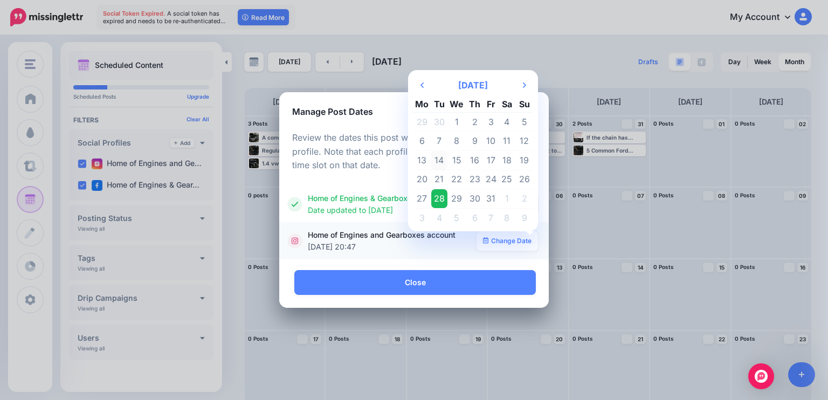
click at [440, 160] on td "14" at bounding box center [439, 160] width 16 height 19
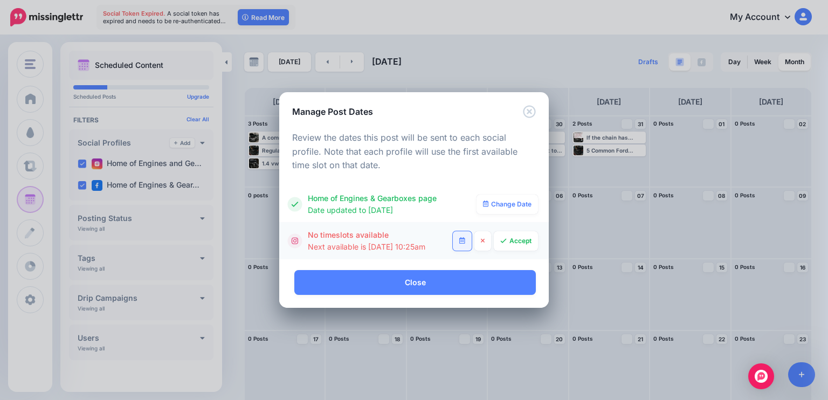
click at [462, 242] on icon at bounding box center [463, 240] width 6 height 6
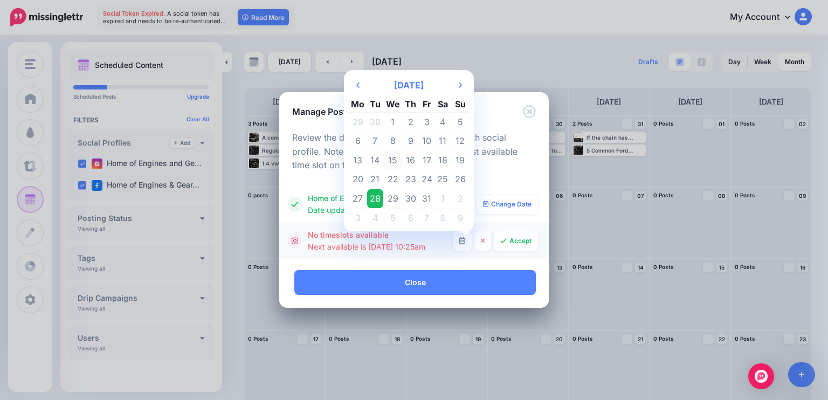
click at [389, 157] on td "15" at bounding box center [392, 160] width 19 height 19
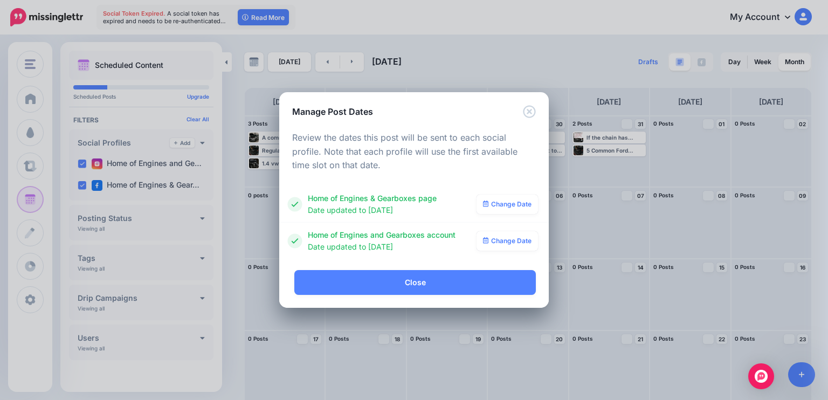
click at [523, 243] on link "Change Date" at bounding box center [508, 240] width 62 height 19
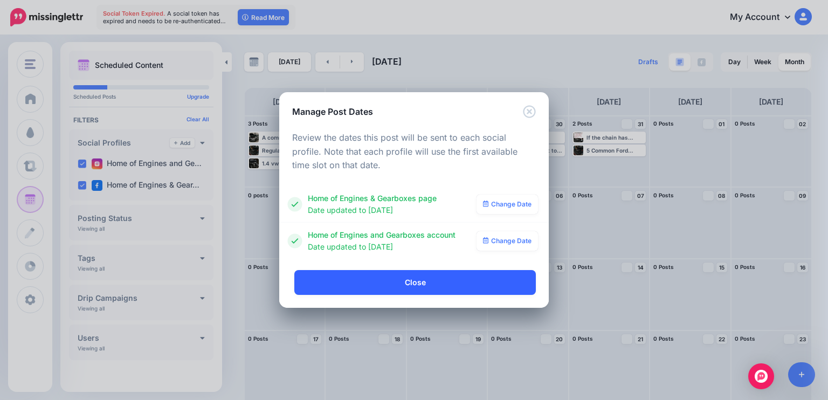
click at [427, 276] on link "Close" at bounding box center [415, 282] width 242 height 25
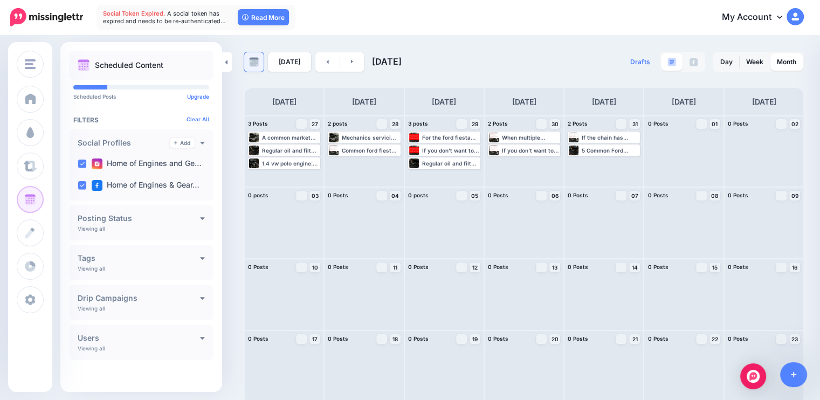
click at [251, 64] on img at bounding box center [254, 62] width 10 height 10
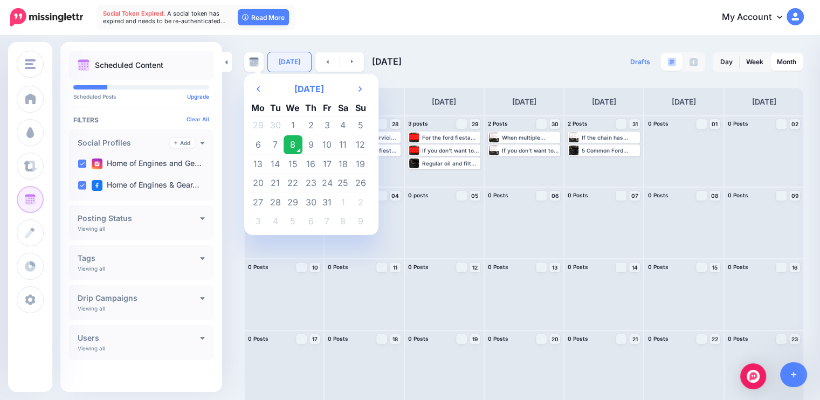
click at [296, 57] on link "[DATE]" at bounding box center [289, 61] width 43 height 19
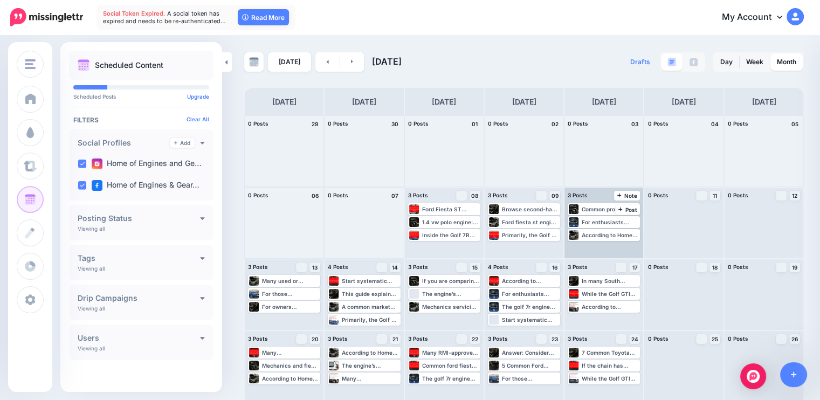
scroll to position [73, 0]
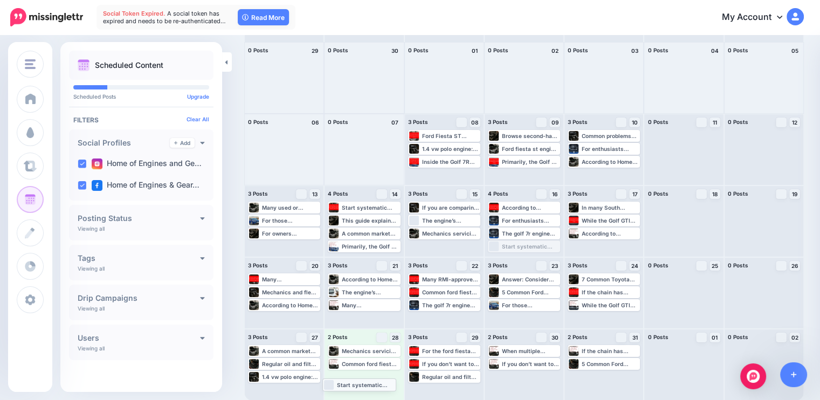
drag, startPoint x: 531, startPoint y: 245, endPoint x: 362, endPoint y: 383, distance: 218.1
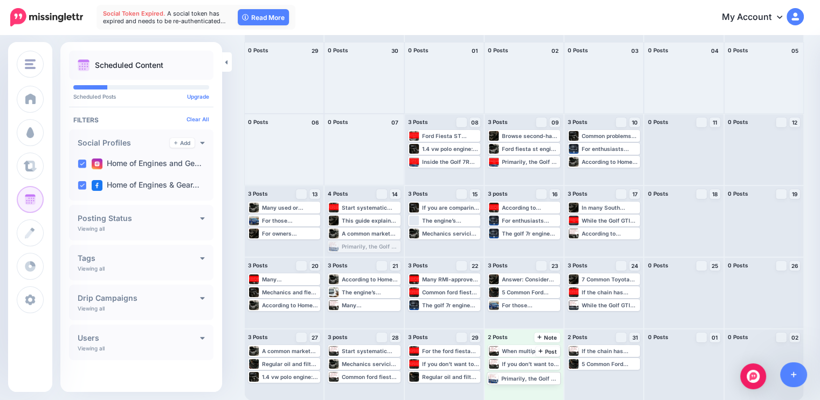
drag, startPoint x: 385, startPoint y: 247, endPoint x: 546, endPoint y: 379, distance: 208.5
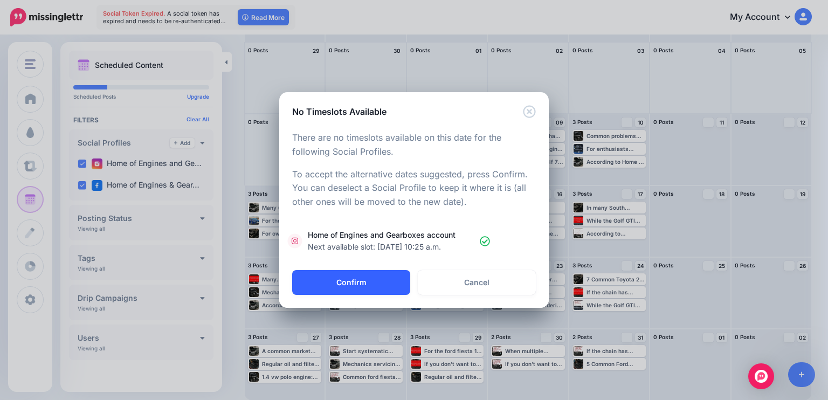
click at [360, 282] on button "Confirm" at bounding box center [351, 282] width 118 height 25
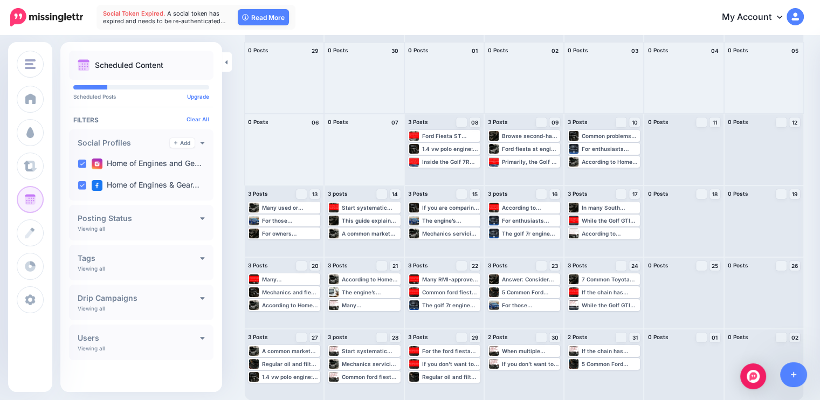
scroll to position [0, 0]
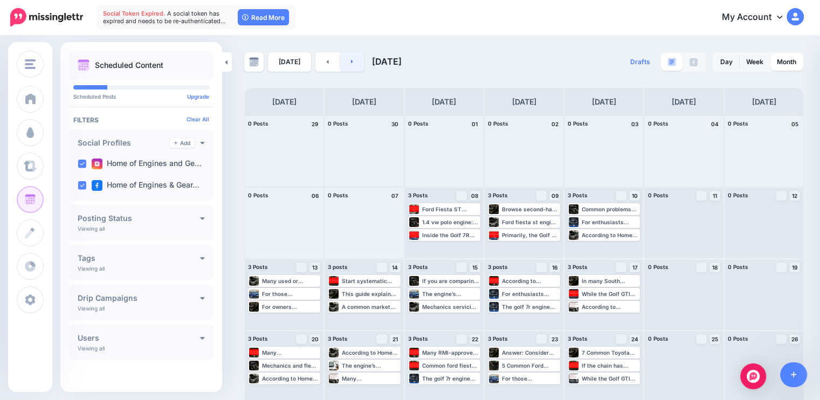
click at [351, 64] on icon at bounding box center [352, 61] width 3 height 6
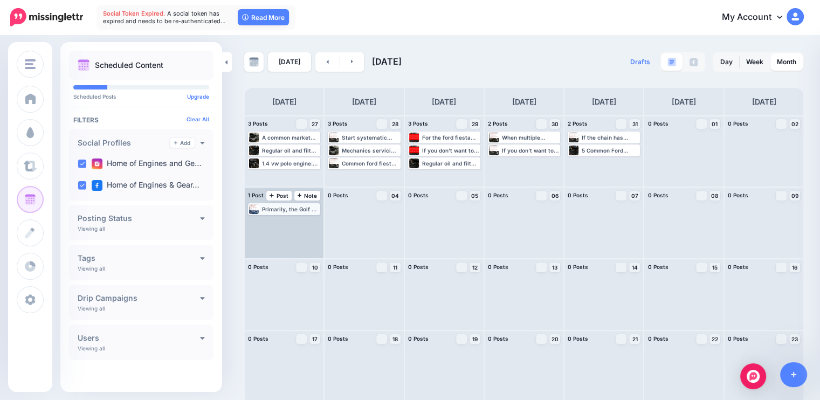
click at [296, 209] on div "Primarily, the Golf 7R itself houses this powerhouse engine, but it shares its …" at bounding box center [290, 209] width 57 height 6
click at [297, 218] on link "Manage Dates" at bounding box center [296, 222] width 14 height 10
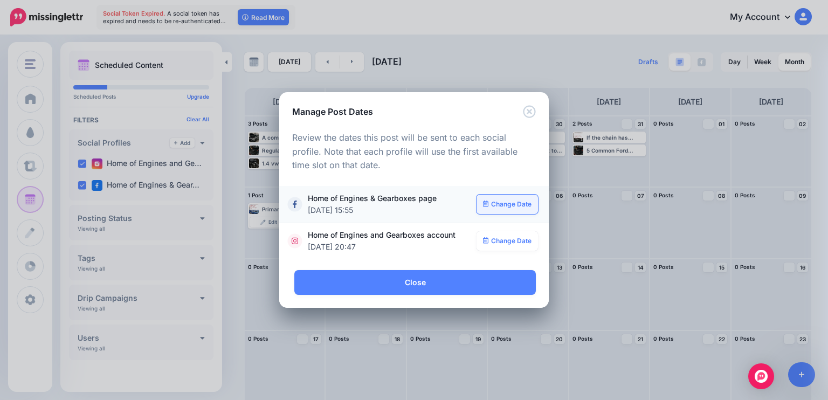
click at [510, 208] on link "Change Date" at bounding box center [508, 204] width 62 height 19
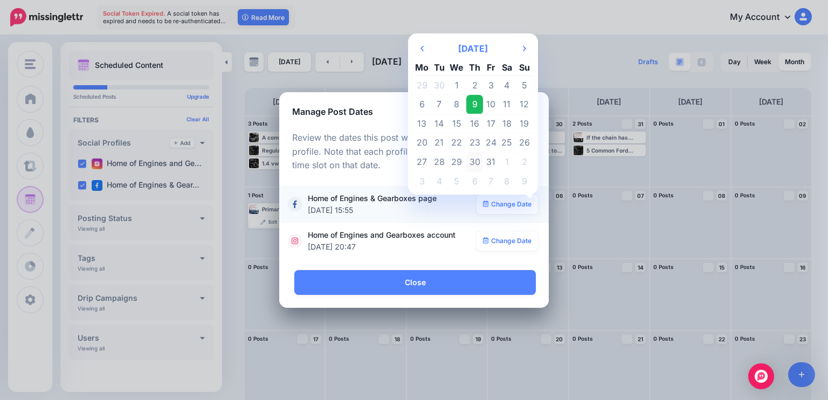
click at [476, 161] on td "30" at bounding box center [475, 162] width 17 height 19
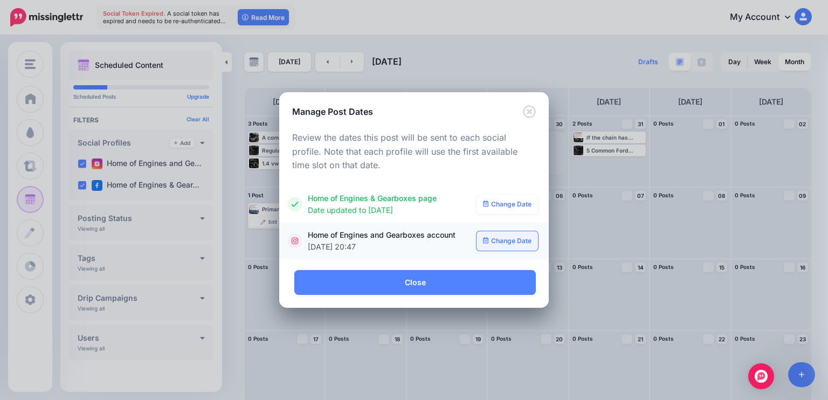
click at [504, 240] on link "Change Date" at bounding box center [508, 240] width 62 height 19
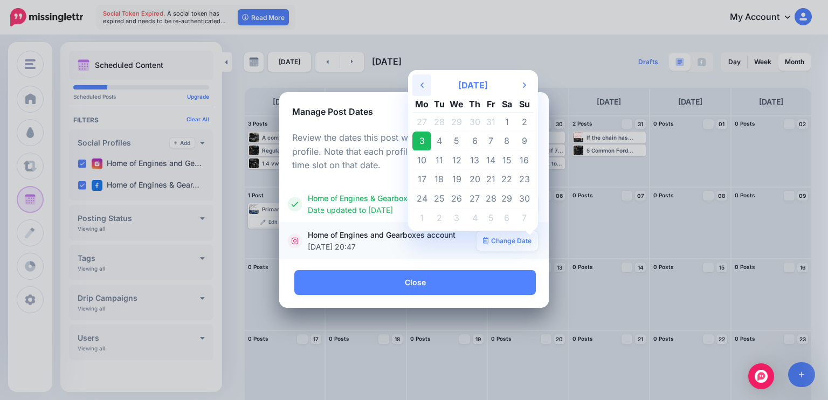
click at [420, 86] on th "Previous Month" at bounding box center [422, 85] width 19 height 22
click at [475, 198] on td "30" at bounding box center [475, 198] width 17 height 19
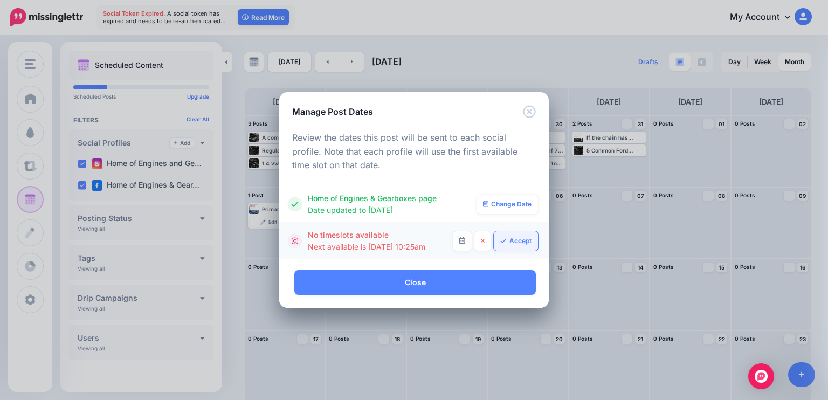
click at [513, 245] on link "Accept" at bounding box center [516, 240] width 44 height 19
click at [498, 241] on link "Change Date" at bounding box center [508, 240] width 62 height 19
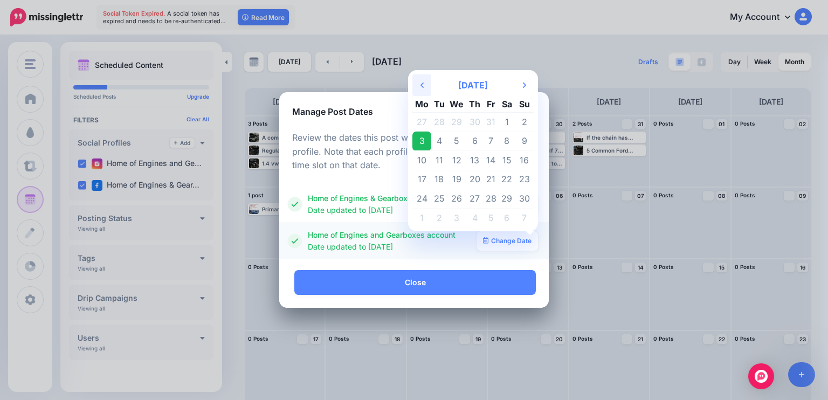
click at [423, 79] on th "Previous Month" at bounding box center [422, 85] width 19 height 22
click at [496, 198] on td "31" at bounding box center [491, 198] width 16 height 19
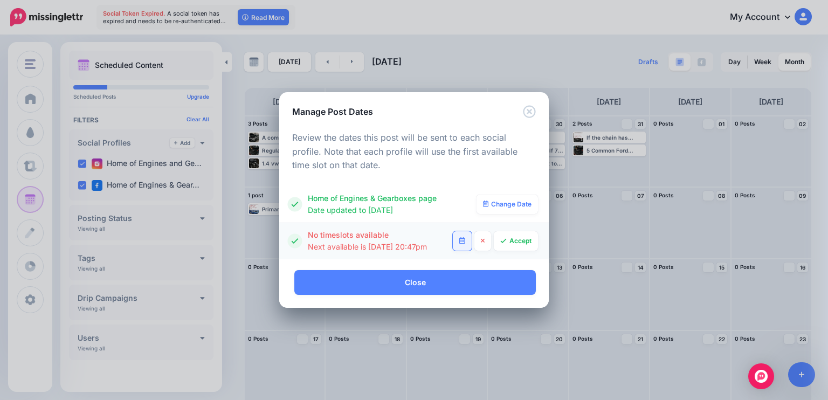
click at [461, 241] on icon at bounding box center [463, 240] width 6 height 6
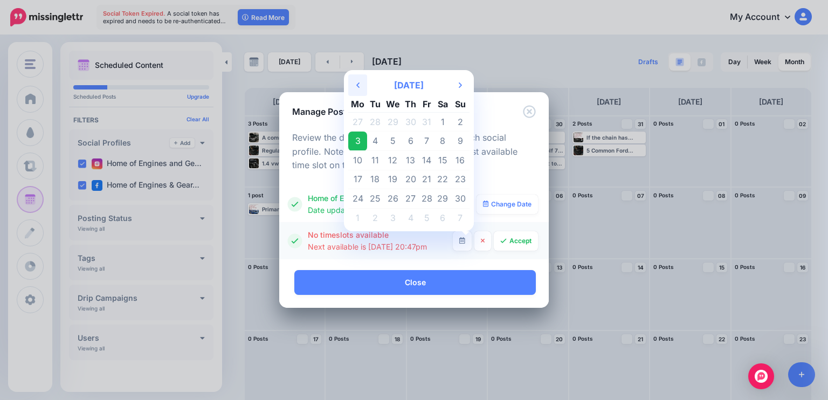
click at [356, 79] on th "Previous Month" at bounding box center [357, 85] width 19 height 22
click at [393, 195] on td "29" at bounding box center [392, 198] width 19 height 19
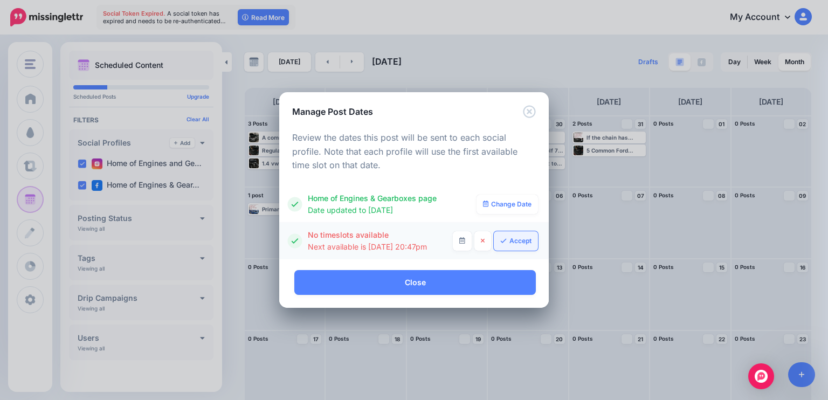
click at [508, 239] on link "Accept" at bounding box center [516, 240] width 44 height 19
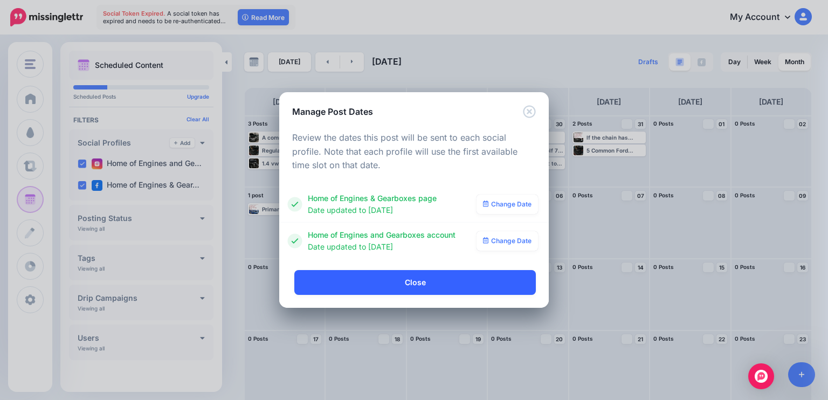
click at [427, 279] on link "Close" at bounding box center [415, 282] width 242 height 25
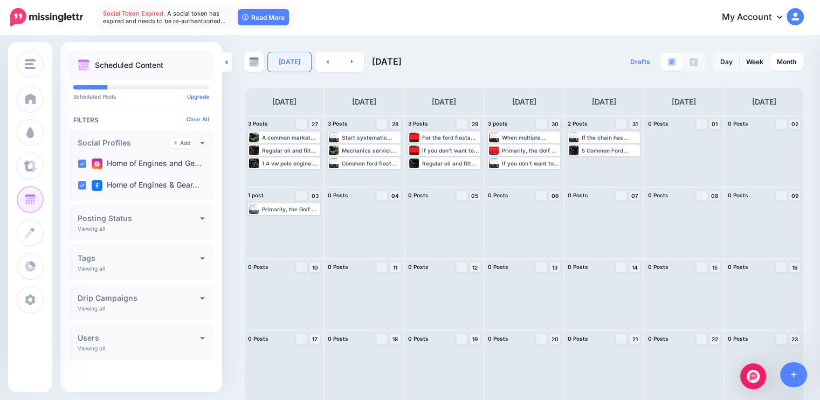
click at [286, 71] on link "[DATE]" at bounding box center [289, 61] width 43 height 19
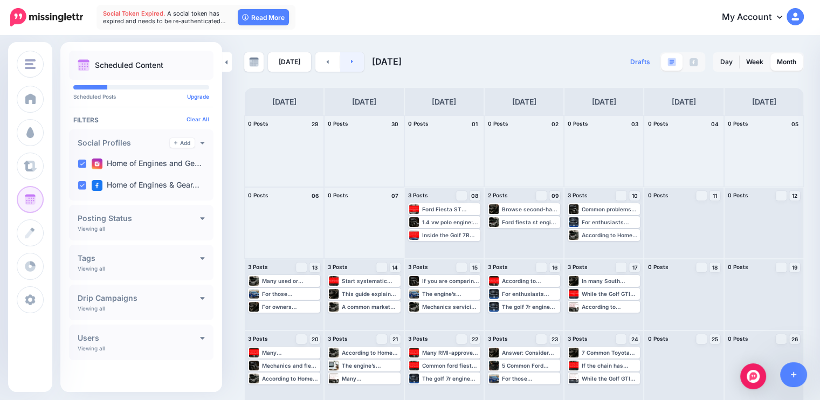
click at [351, 58] on link at bounding box center [352, 61] width 24 height 19
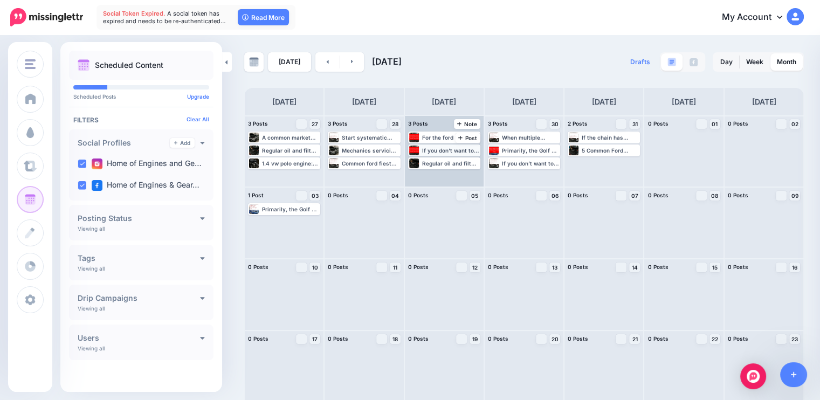
click at [452, 149] on div "If you don’t want to source parts locally, experienced suppliers of second‑hand…" at bounding box center [450, 150] width 57 height 6
click at [455, 162] on img at bounding box center [455, 163] width 5 height 5
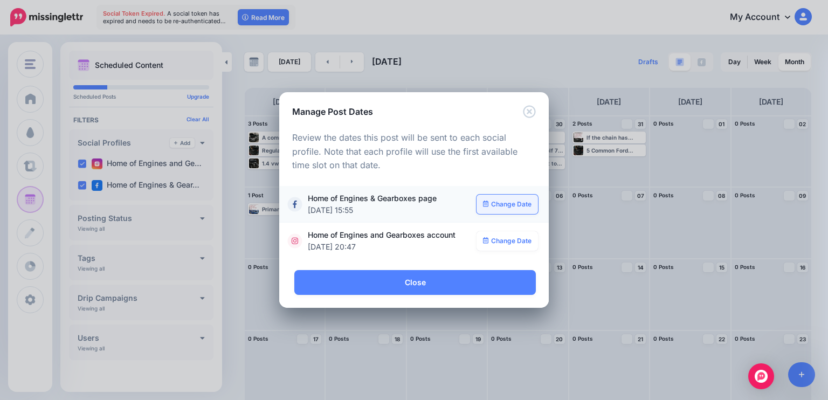
click at [503, 207] on link "Change Date" at bounding box center [508, 204] width 62 height 19
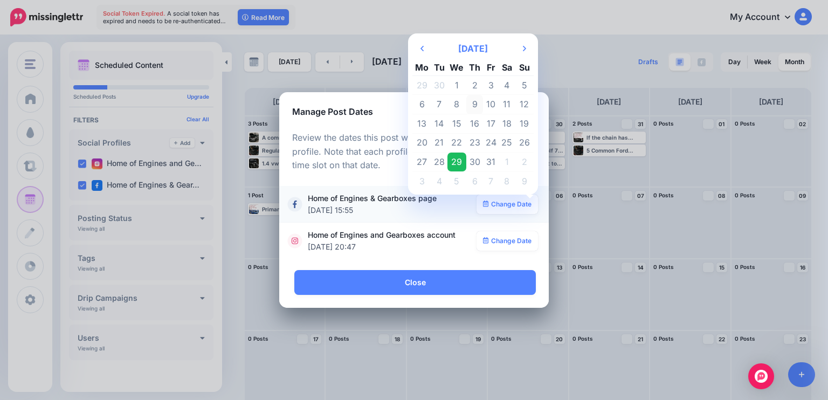
click at [475, 107] on td "9" at bounding box center [475, 104] width 17 height 19
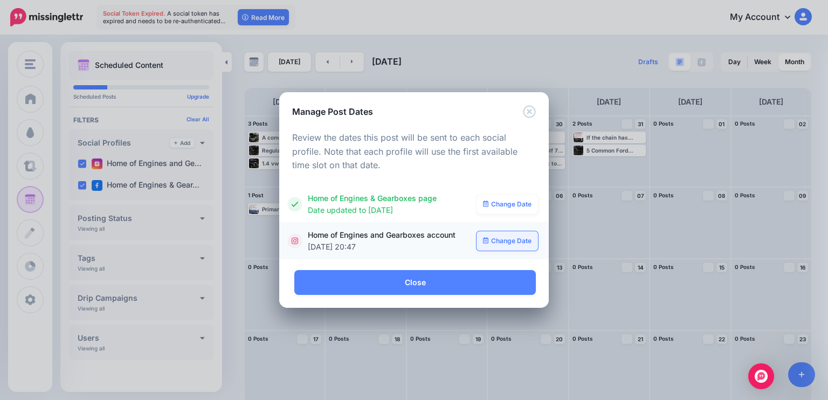
click at [509, 243] on link "Change Date" at bounding box center [508, 240] width 62 height 19
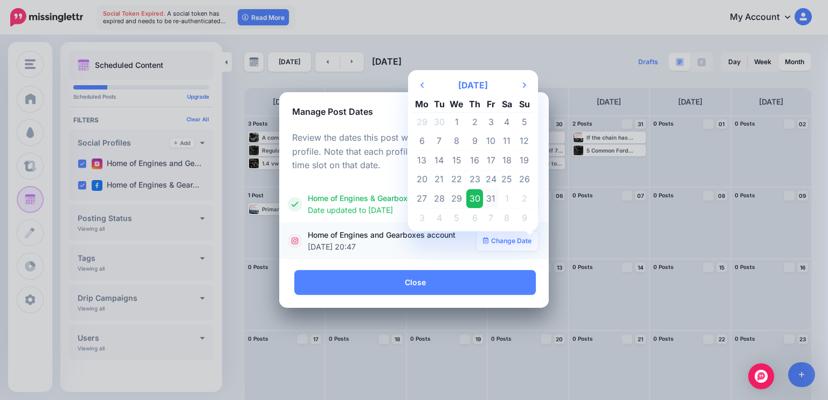
click at [489, 201] on td "31" at bounding box center [491, 198] width 16 height 19
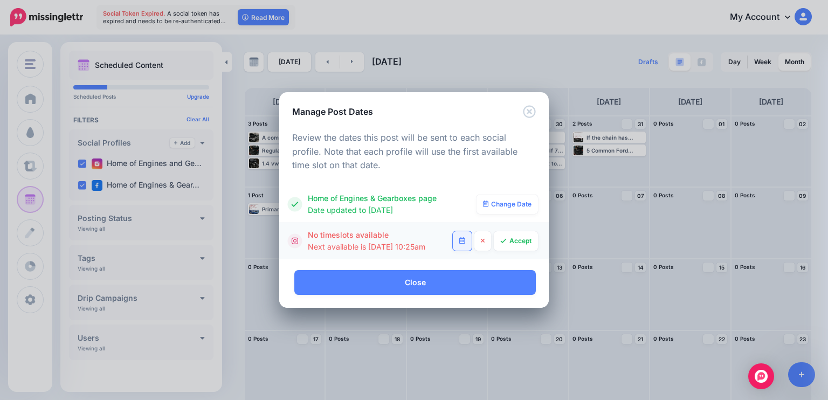
click at [465, 242] on link at bounding box center [462, 240] width 19 height 19
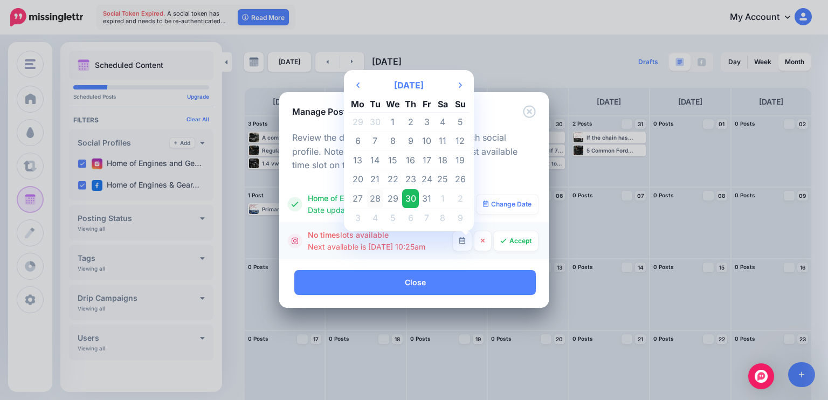
click at [369, 194] on td "28" at bounding box center [375, 198] width 16 height 19
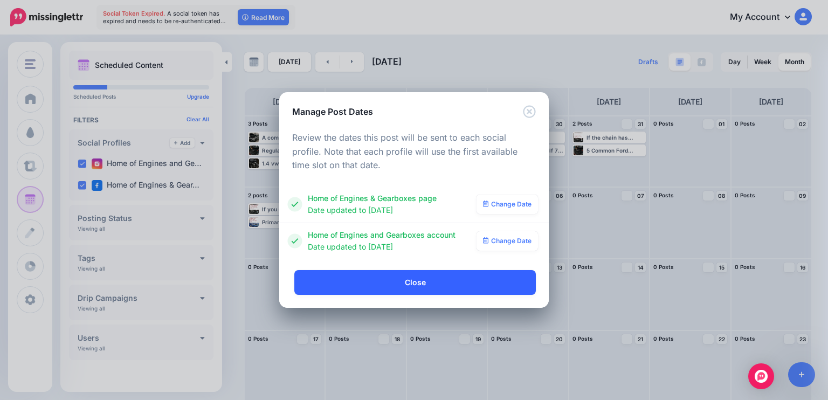
click at [447, 283] on link "Close" at bounding box center [415, 282] width 242 height 25
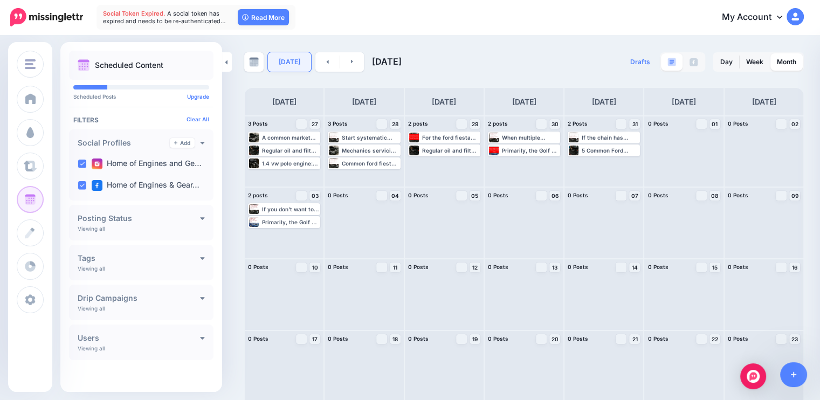
click at [286, 62] on link "[DATE]" at bounding box center [289, 61] width 43 height 19
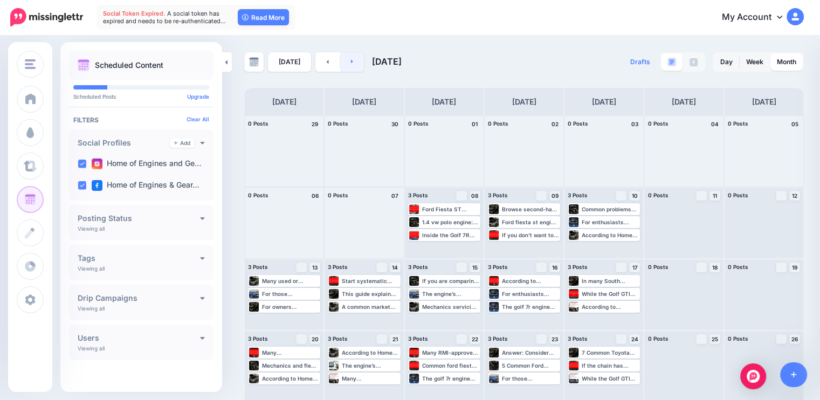
click at [355, 56] on link at bounding box center [352, 61] width 24 height 19
